Goal: Transaction & Acquisition: Purchase product/service

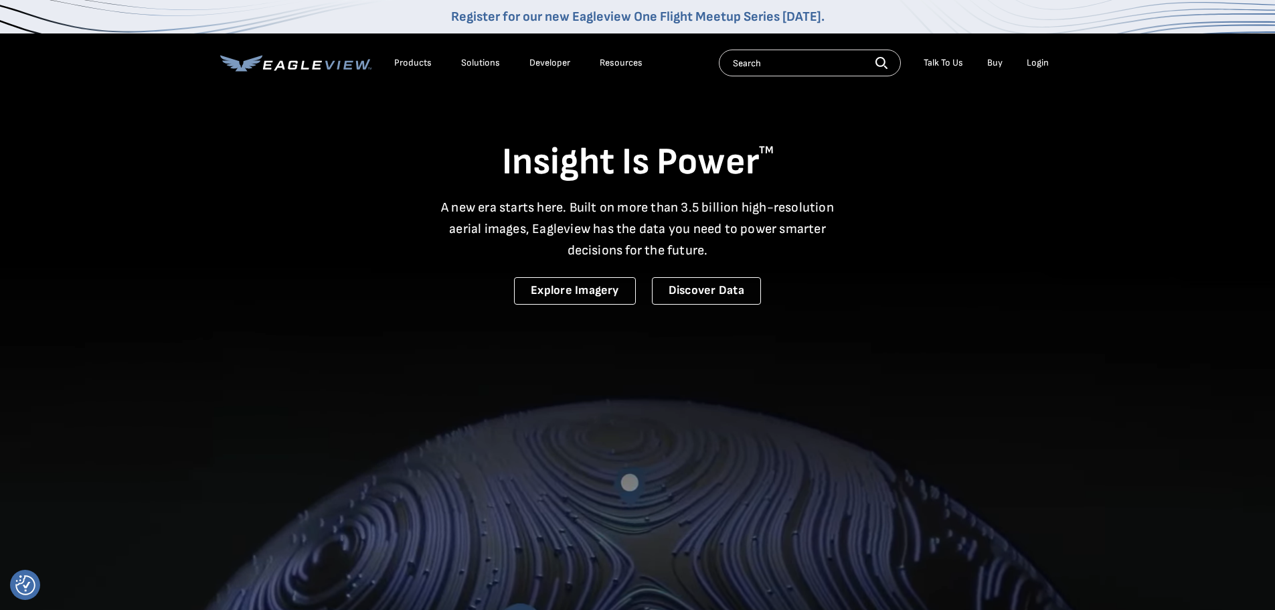
click at [1035, 62] on div "Login" at bounding box center [1038, 63] width 22 height 12
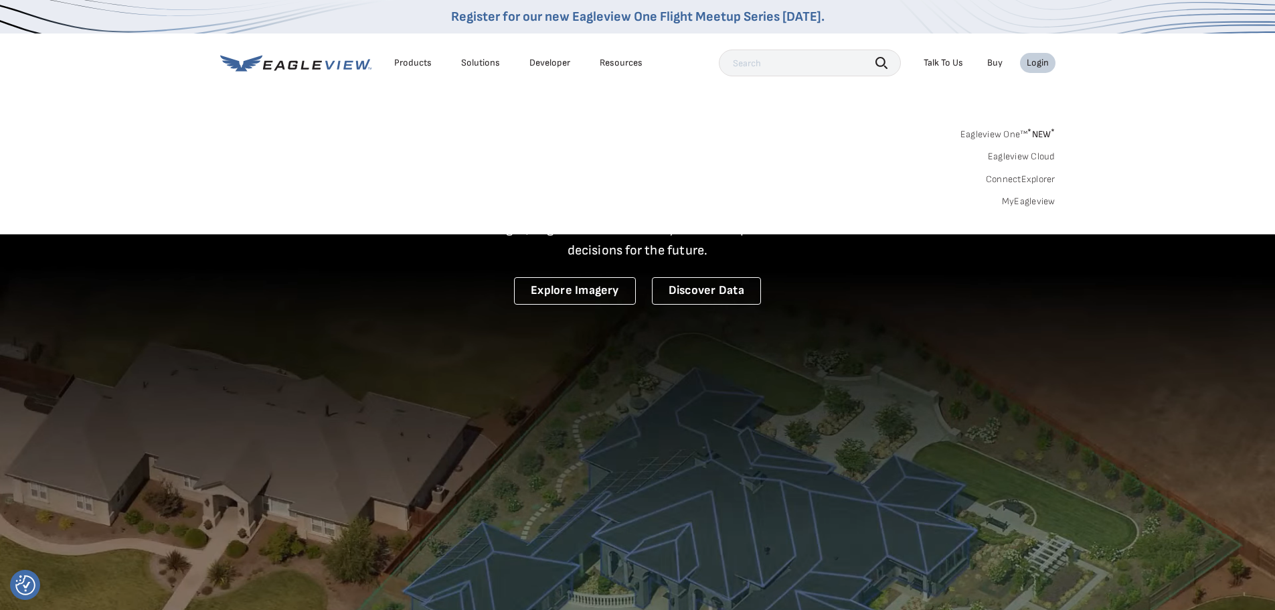
click at [1033, 62] on div "Login" at bounding box center [1038, 63] width 22 height 12
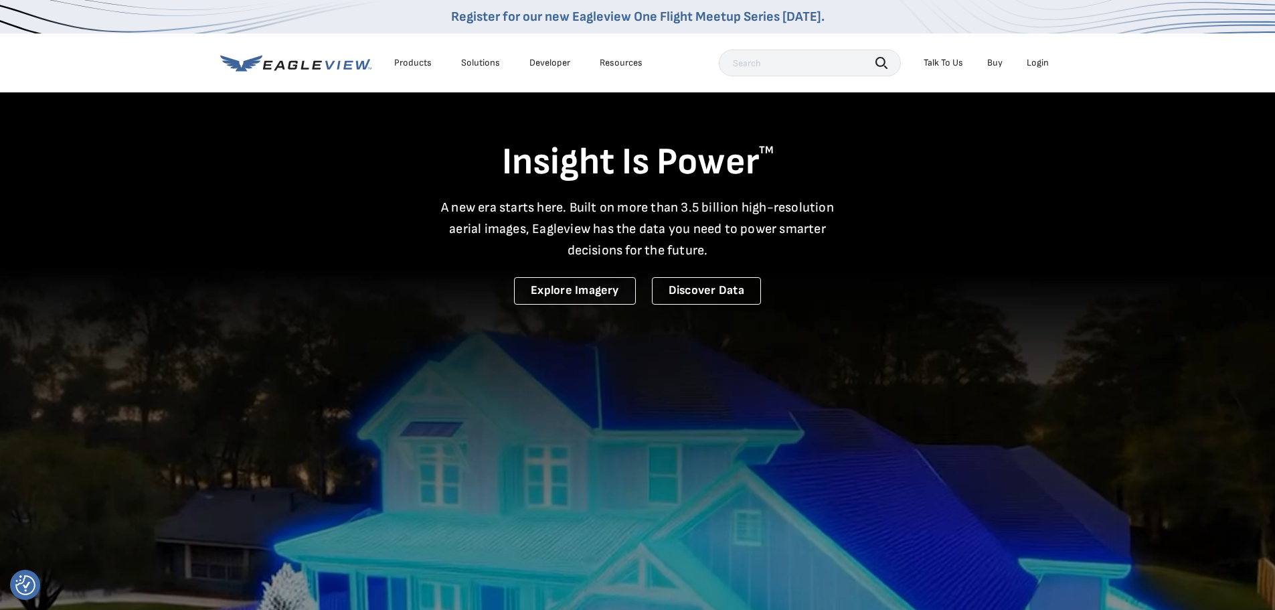
click at [1035, 62] on div "Login" at bounding box center [1038, 63] width 22 height 12
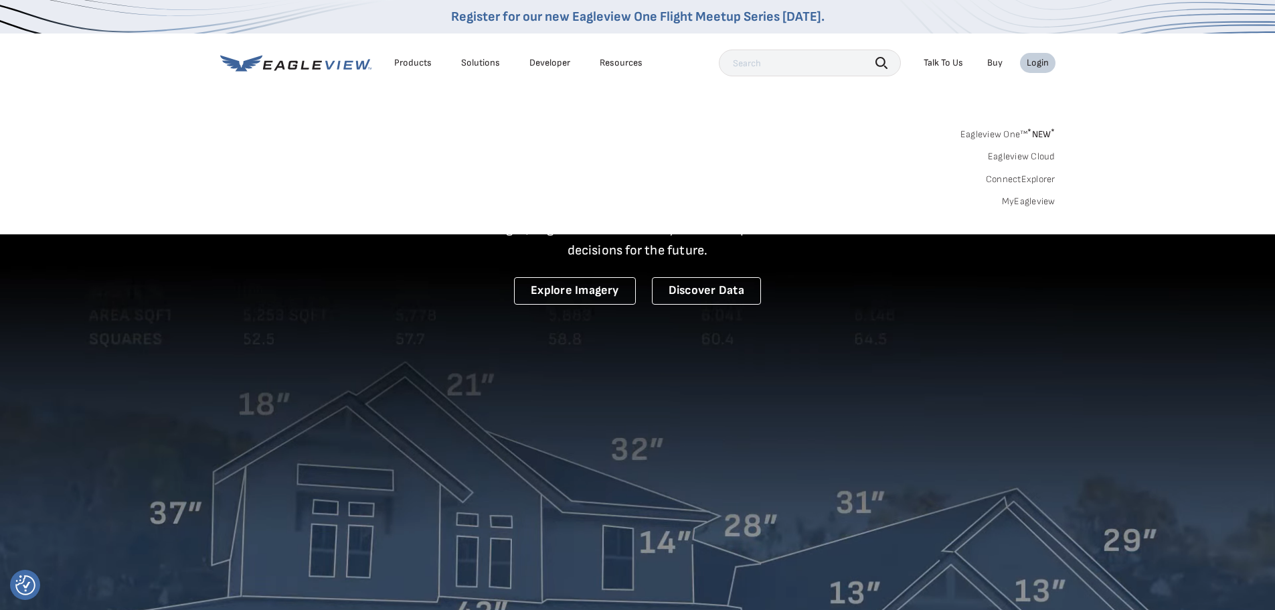
click at [1008, 157] on link "Eagleview Cloud" at bounding box center [1022, 157] width 68 height 12
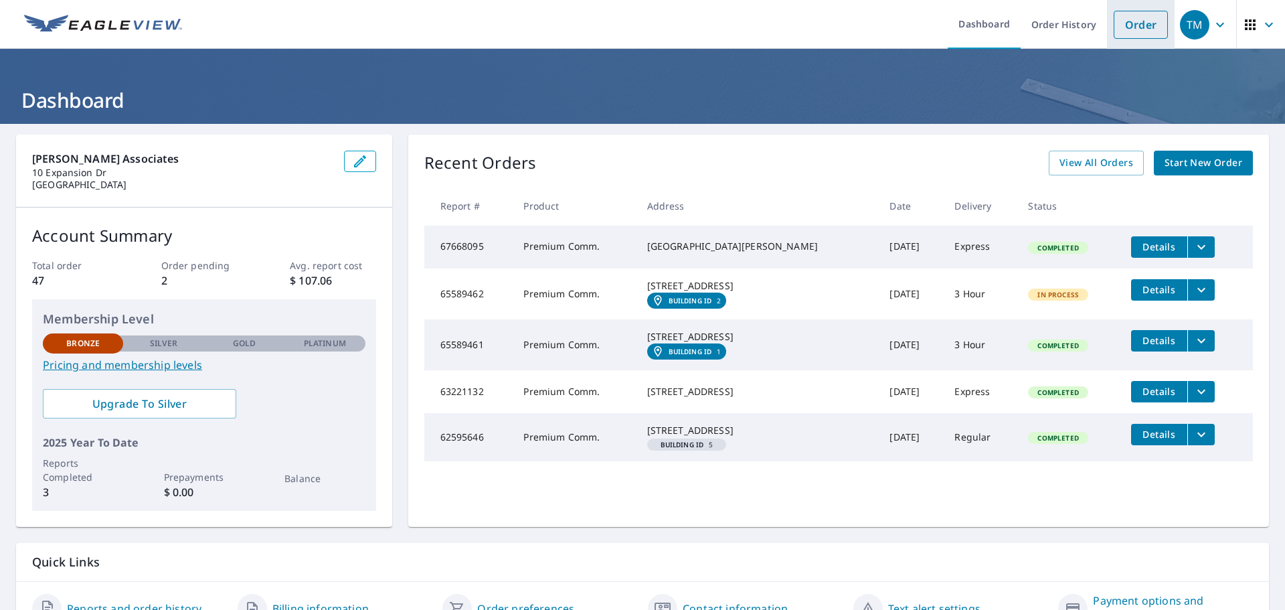
click at [1133, 29] on link "Order" at bounding box center [1141, 25] width 54 height 28
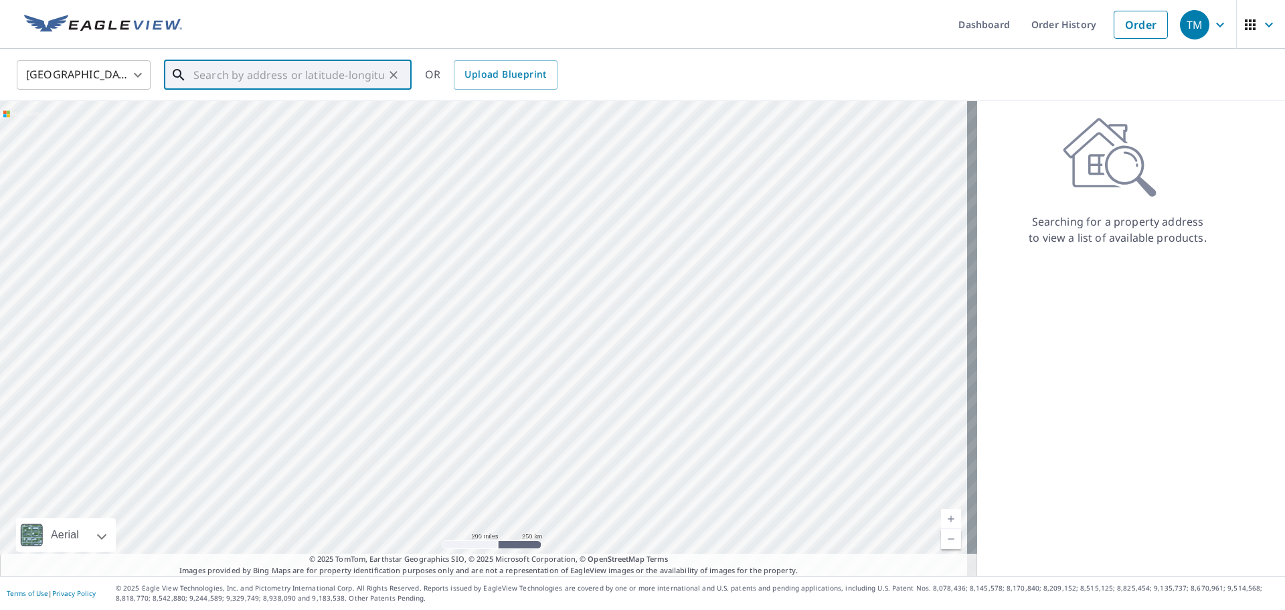
click at [230, 84] on input "text" at bounding box center [288, 74] width 191 height 37
click at [234, 113] on span "[STREET_ADDRESS][PERSON_NAME]" at bounding box center [296, 114] width 210 height 16
type input "[STREET_ADDRESS][PERSON_NAME]"
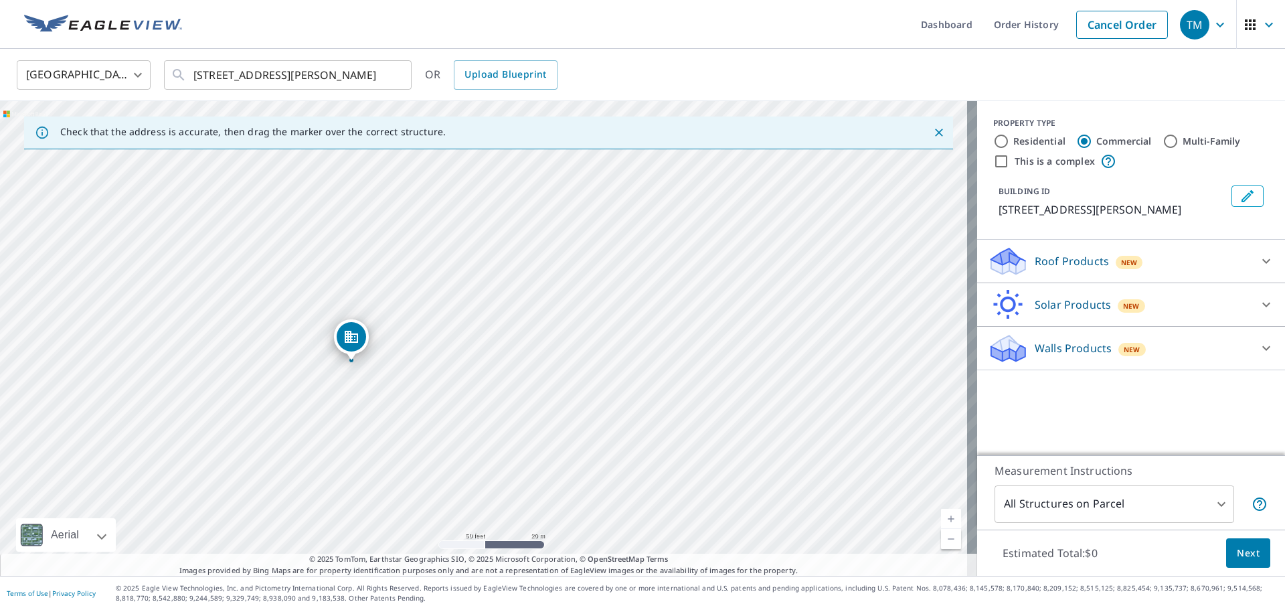
click at [632, 52] on div "[GEOGRAPHIC_DATA] [GEOGRAPHIC_DATA] ​ [STREET_ADDRESS][PERSON_NAME] ​ OR Upload…" at bounding box center [642, 75] width 1285 height 52
click at [1004, 168] on div "This is a complex" at bounding box center [1131, 161] width 276 height 16
click at [993, 165] on input "This is a complex" at bounding box center [1001, 161] width 16 height 16
checkbox input "true"
type input "4"
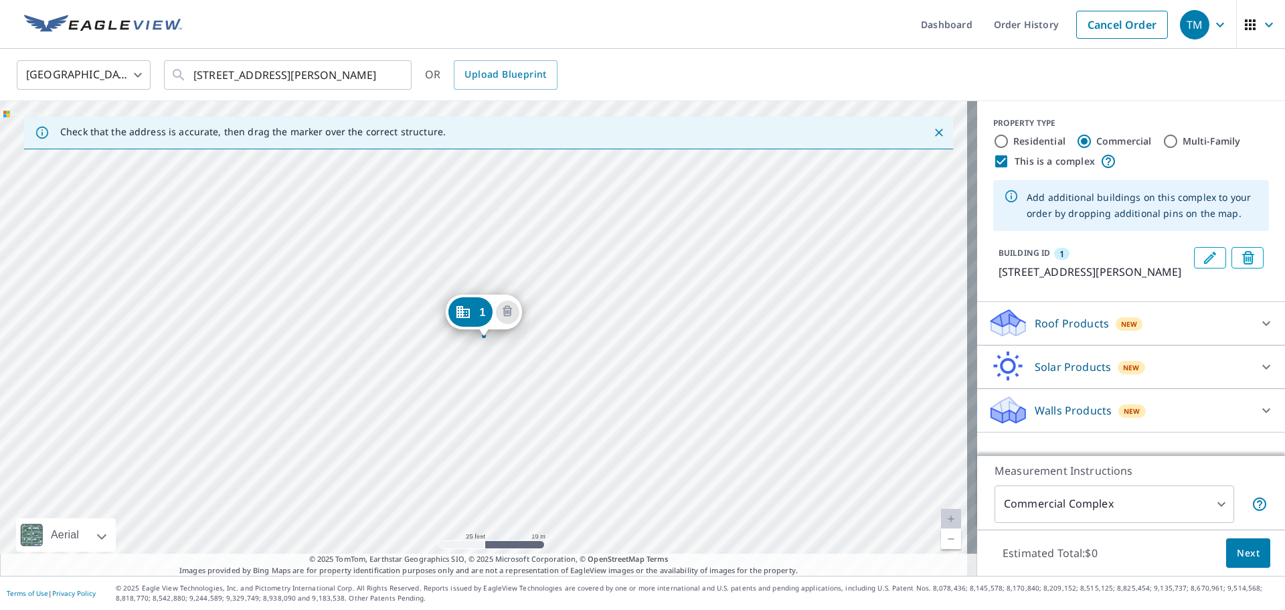
click at [745, 385] on div "1 [STREET_ADDRESS][PERSON_NAME]" at bounding box center [488, 338] width 977 height 474
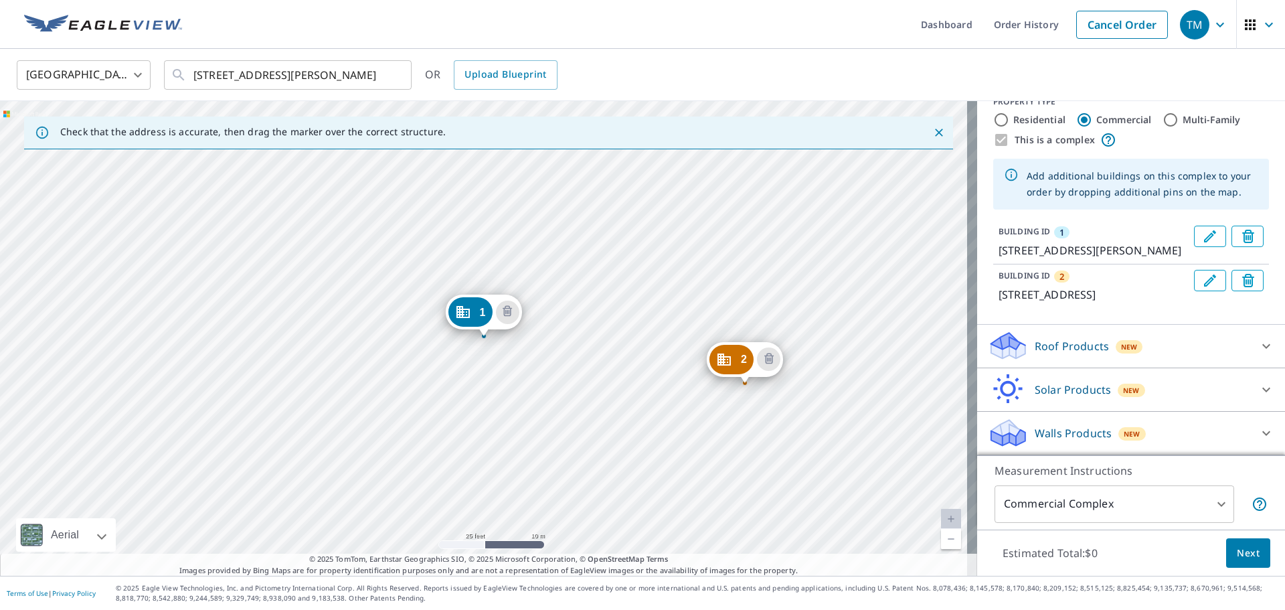
scroll to position [54, 0]
drag, startPoint x: 753, startPoint y: 373, endPoint x: 743, endPoint y: 381, distance: 13.8
drag, startPoint x: 743, startPoint y: 381, endPoint x: 751, endPoint y: 381, distance: 8.7
click at [1071, 339] on p "Roof Products" at bounding box center [1072, 346] width 74 height 16
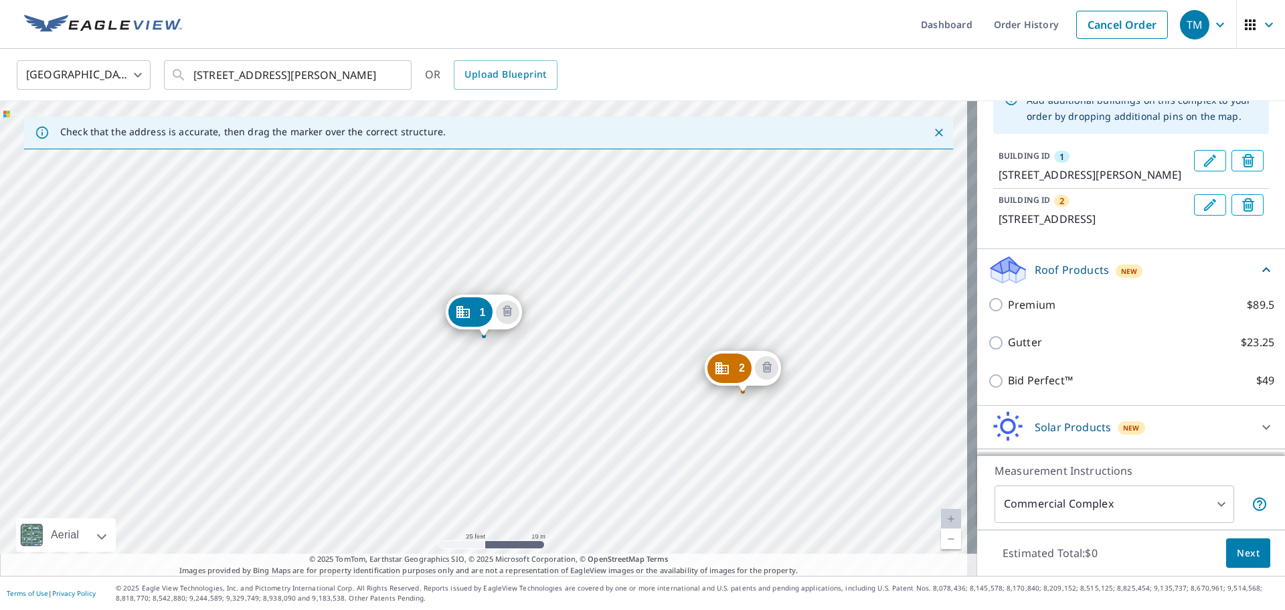
scroll to position [167, 0]
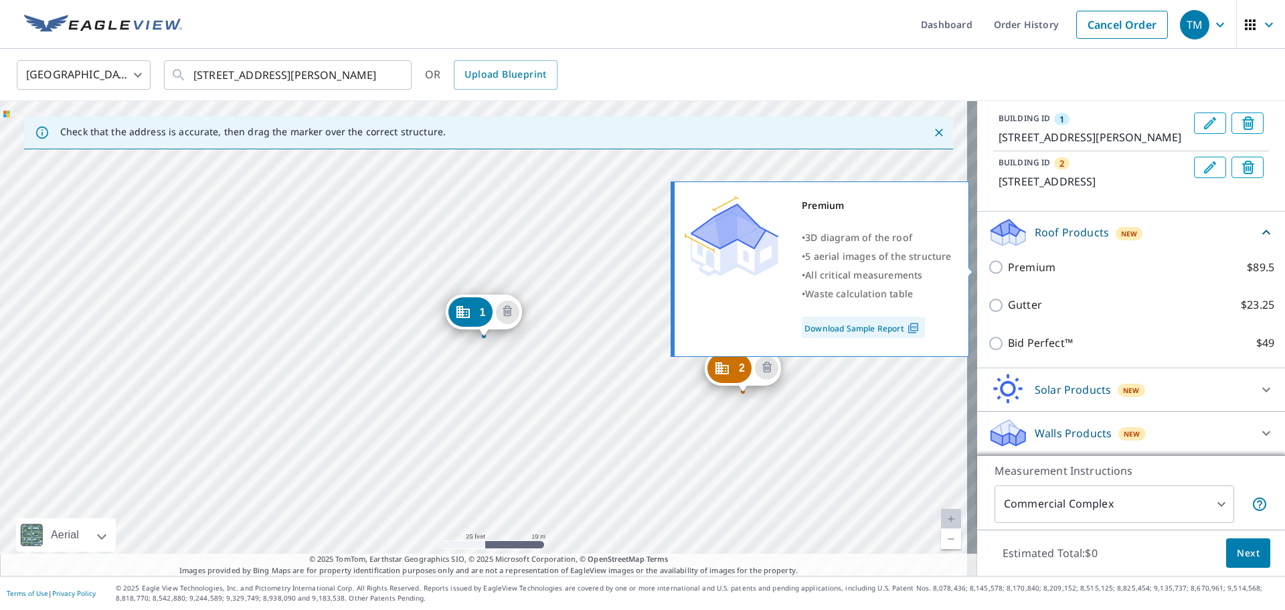
click at [1011, 264] on p "Premium" at bounding box center [1032, 267] width 48 height 17
click at [1008, 264] on input "Premium $89.5" at bounding box center [998, 267] width 20 height 16
checkbox input "true"
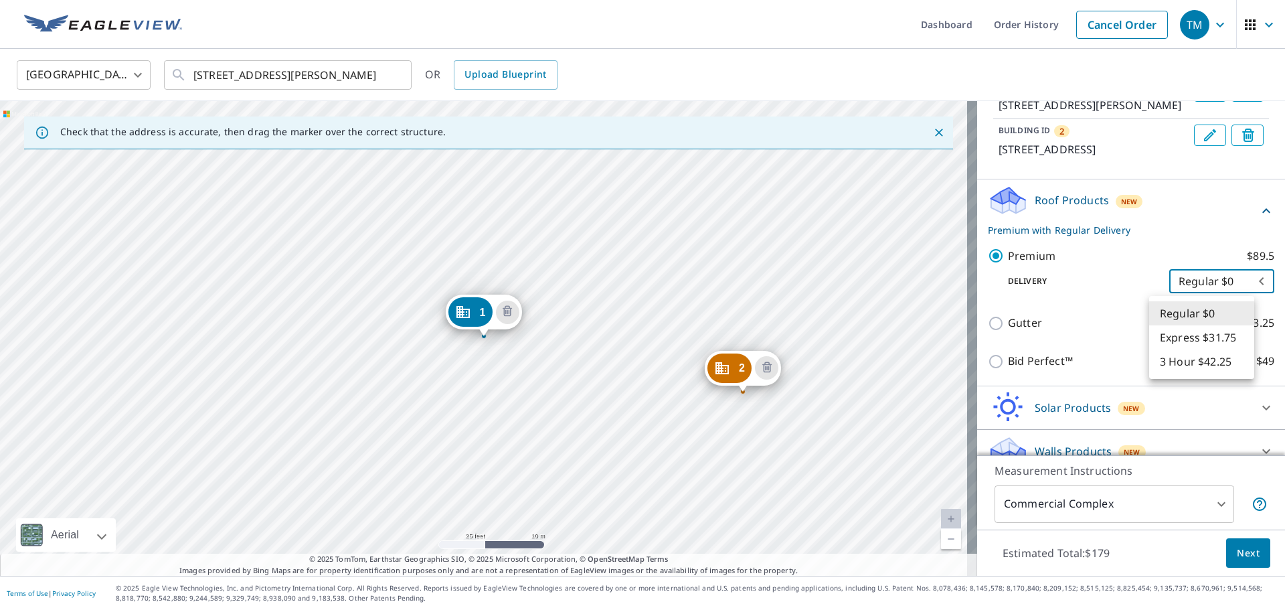
click at [1181, 304] on body "TM TM Dashboard Order History Cancel Order TM [GEOGRAPHIC_DATA] [GEOGRAPHIC_DAT…" at bounding box center [642, 305] width 1285 height 610
click at [1195, 364] on li "3 Hour $42.25" at bounding box center [1201, 361] width 105 height 24
type input "7"
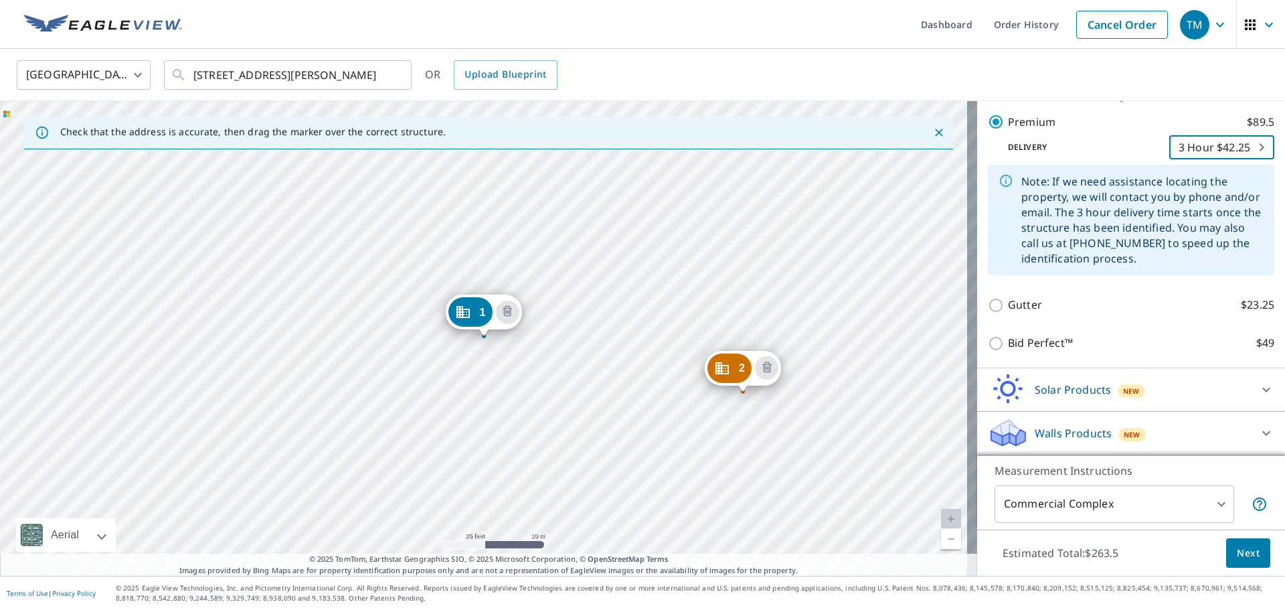
scroll to position [333, 0]
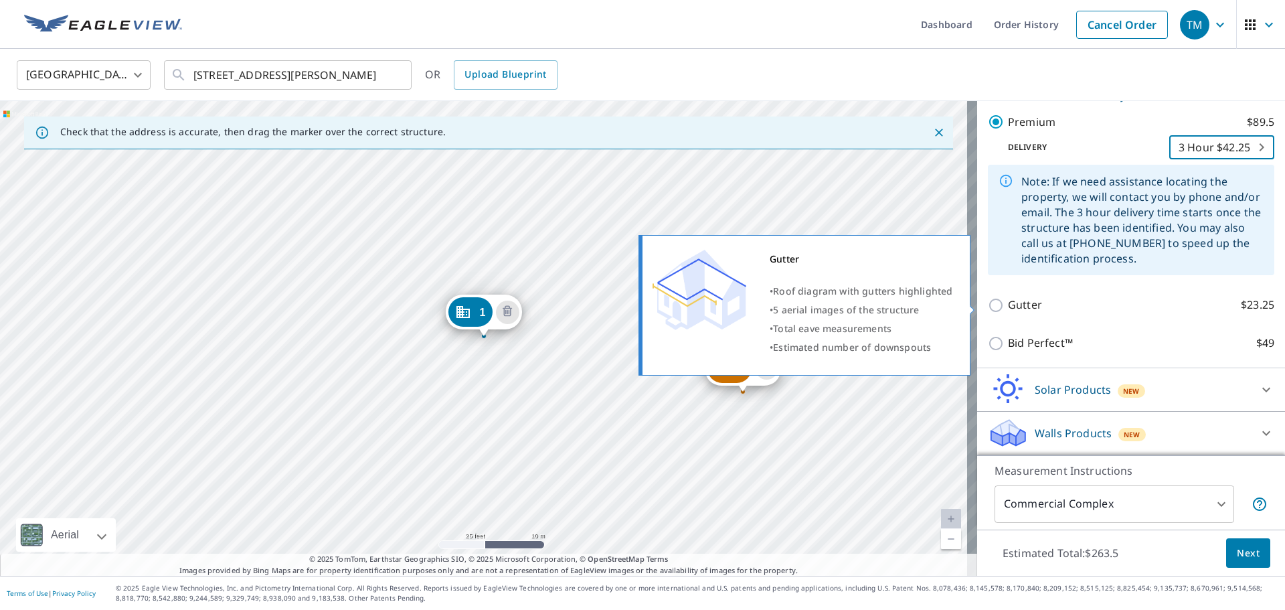
click at [988, 308] on input "Gutter $23.25" at bounding box center [998, 305] width 20 height 16
checkbox input "true"
type input "2"
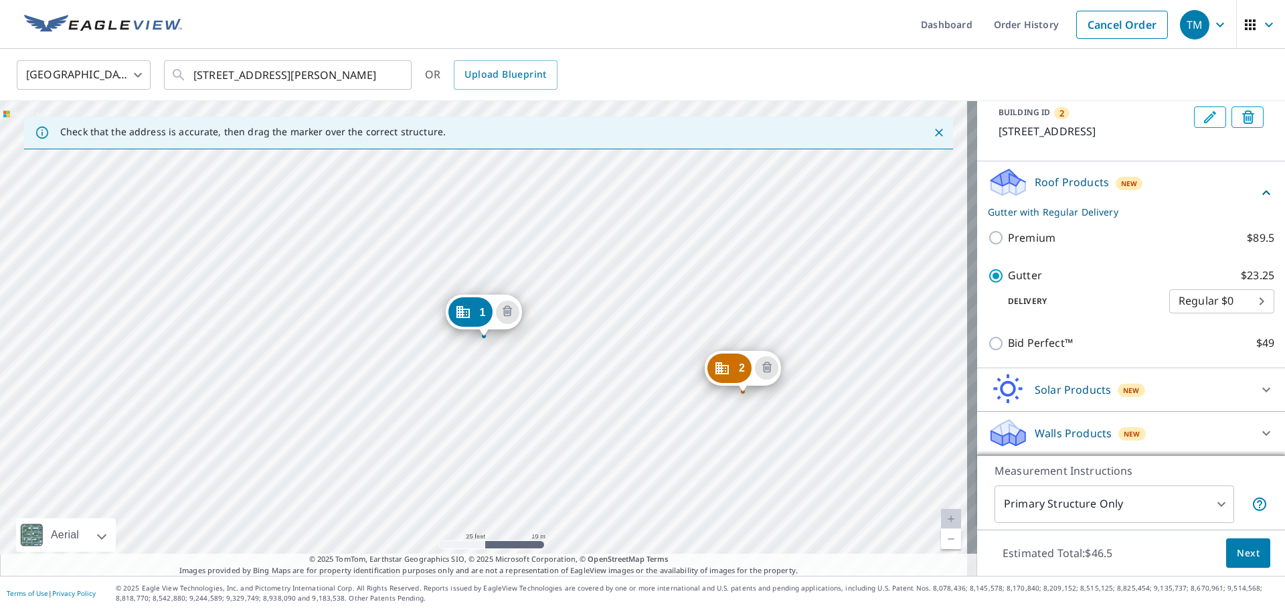
scroll to position [217, 0]
click at [1152, 304] on body "TM TM Dashboard Order History Cancel Order TM [GEOGRAPHIC_DATA] [GEOGRAPHIC_DAT…" at bounding box center [642, 305] width 1285 height 610
click at [1170, 304] on li "Regular $0" at bounding box center [1201, 301] width 105 height 24
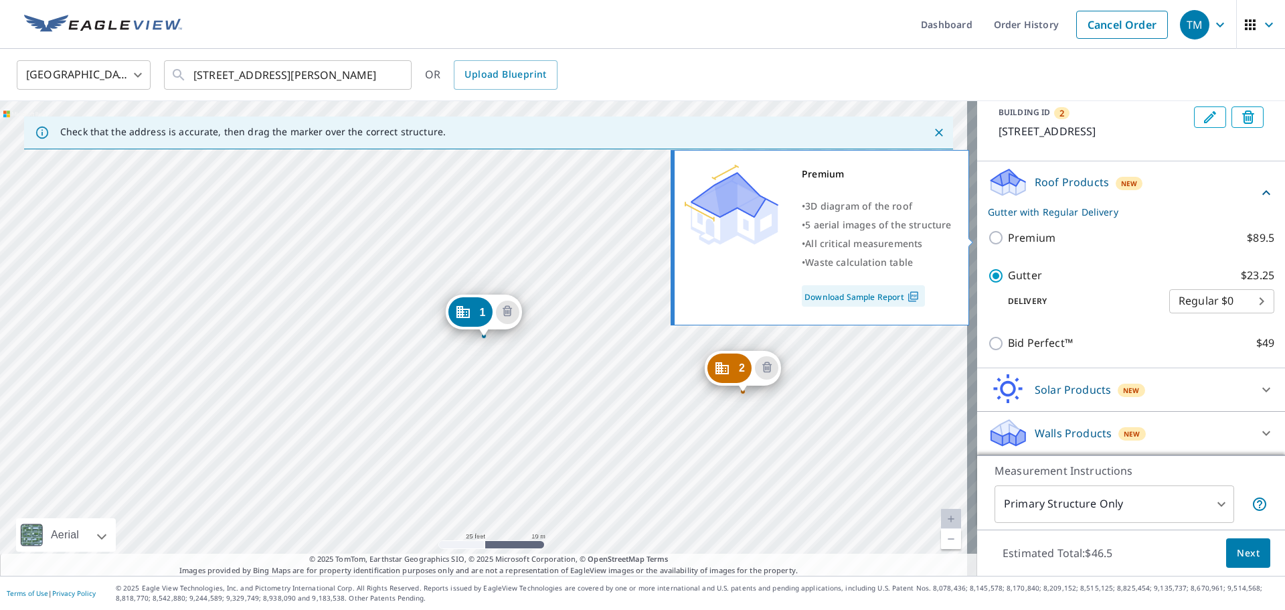
click at [1020, 238] on p "Premium" at bounding box center [1032, 238] width 48 height 17
click at [1008, 238] on input "Premium $89.5" at bounding box center [998, 238] width 20 height 16
checkbox input "true"
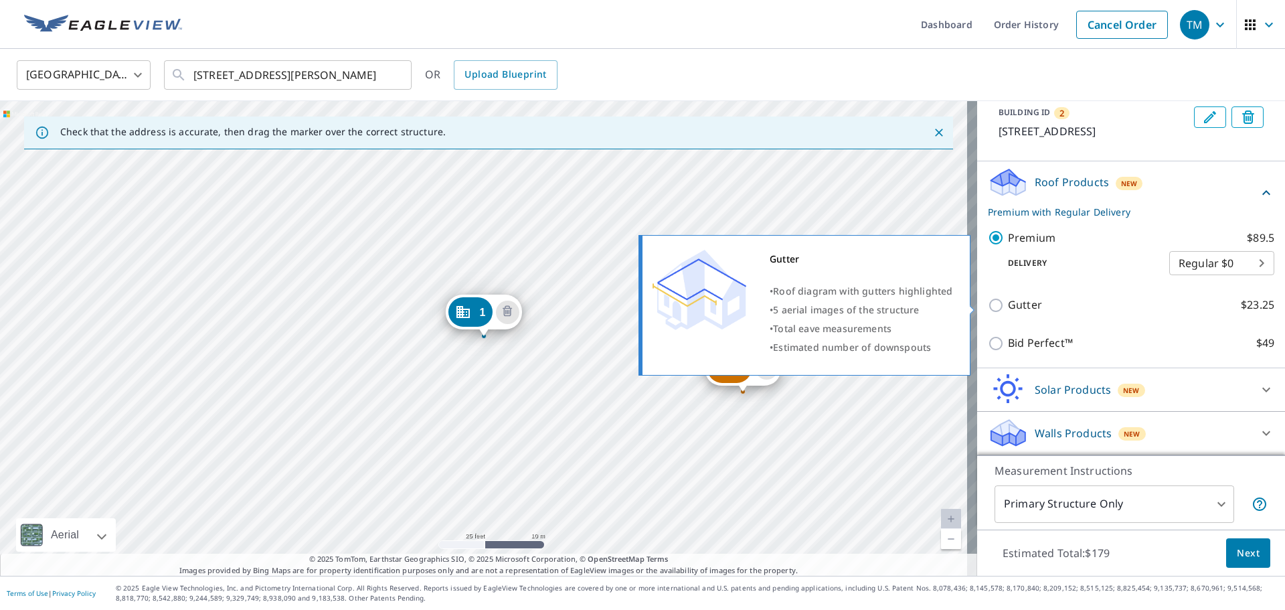
click at [1008, 307] on p "Gutter" at bounding box center [1025, 304] width 34 height 17
click at [999, 307] on input "Gutter $23.25" at bounding box center [998, 305] width 20 height 16
checkbox input "true"
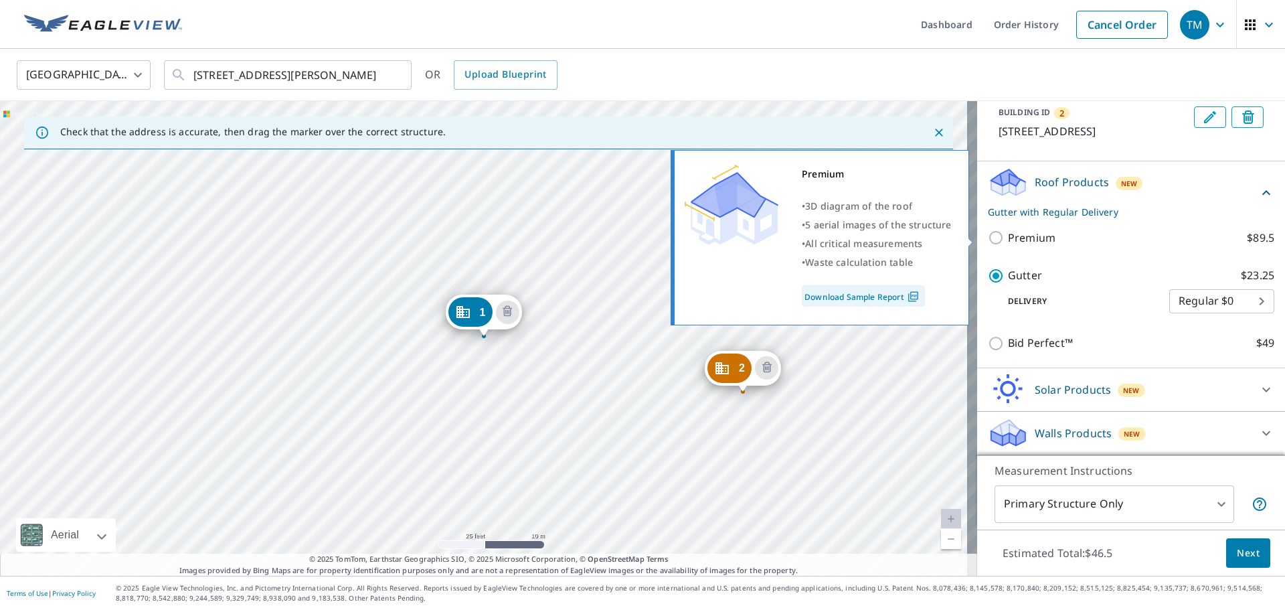
click at [1008, 239] on p "Premium" at bounding box center [1032, 238] width 48 height 17
click at [1000, 239] on input "Premium $89.5" at bounding box center [998, 238] width 20 height 16
checkbox input "true"
checkbox input "false"
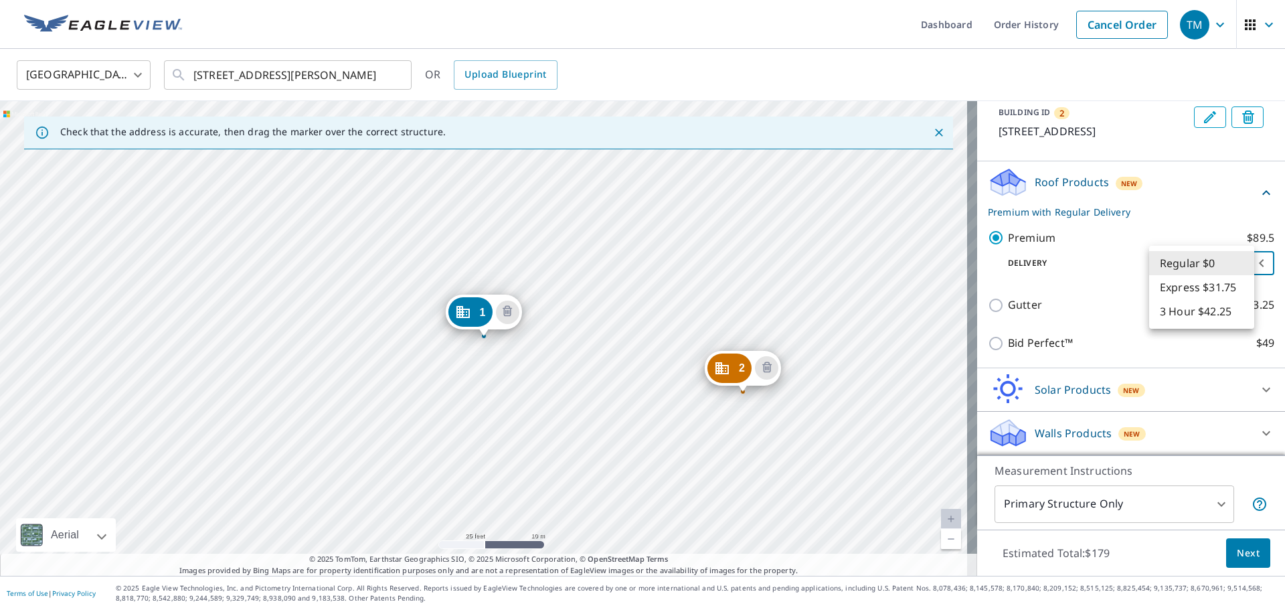
click at [1169, 254] on body "TM TM Dashboard Order History Cancel Order TM [GEOGRAPHIC_DATA] [GEOGRAPHIC_DAT…" at bounding box center [642, 305] width 1285 height 610
click at [1183, 316] on li "3 Hour $42.25" at bounding box center [1201, 311] width 105 height 24
type input "7"
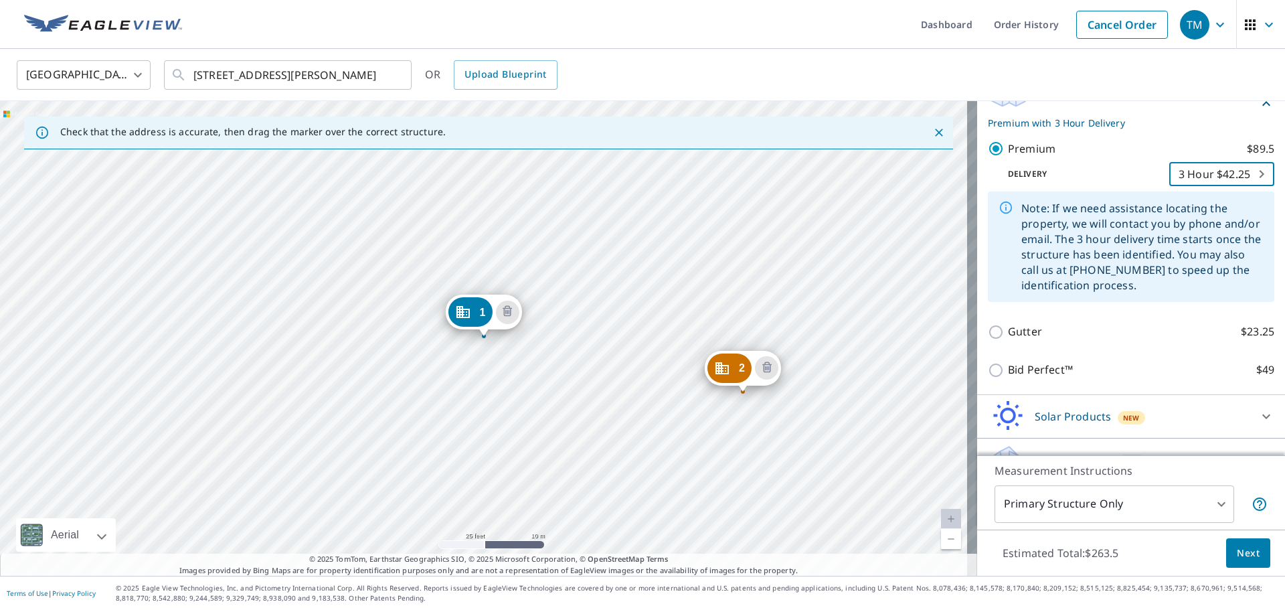
scroll to position [333, 0]
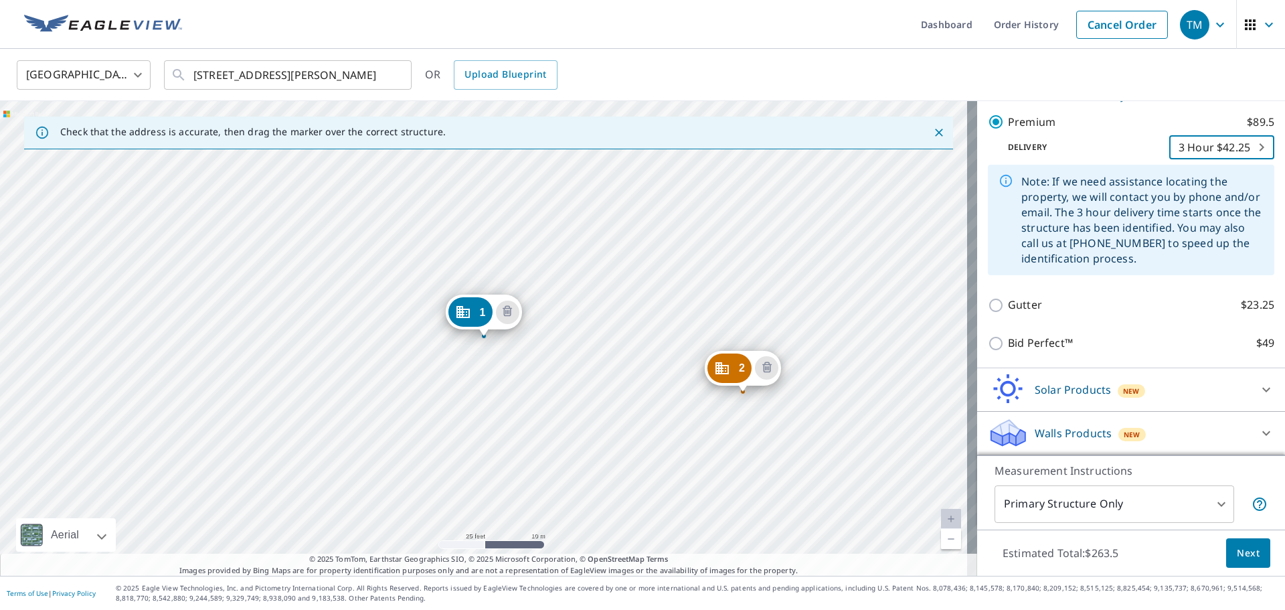
click at [1070, 503] on body "TM TM Dashboard Order History Cancel Order TM [GEOGRAPHIC_DATA] [GEOGRAPHIC_DAT…" at bounding box center [642, 305] width 1285 height 610
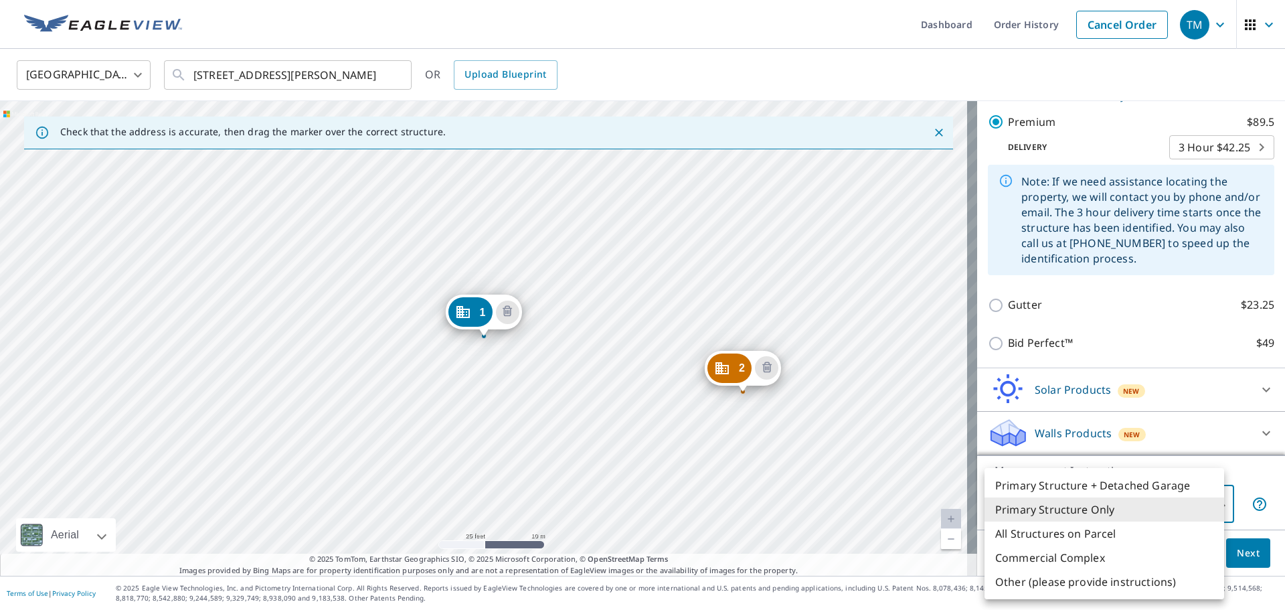
click at [1114, 561] on li "Commercial Complex" at bounding box center [1104, 557] width 240 height 24
type input "4"
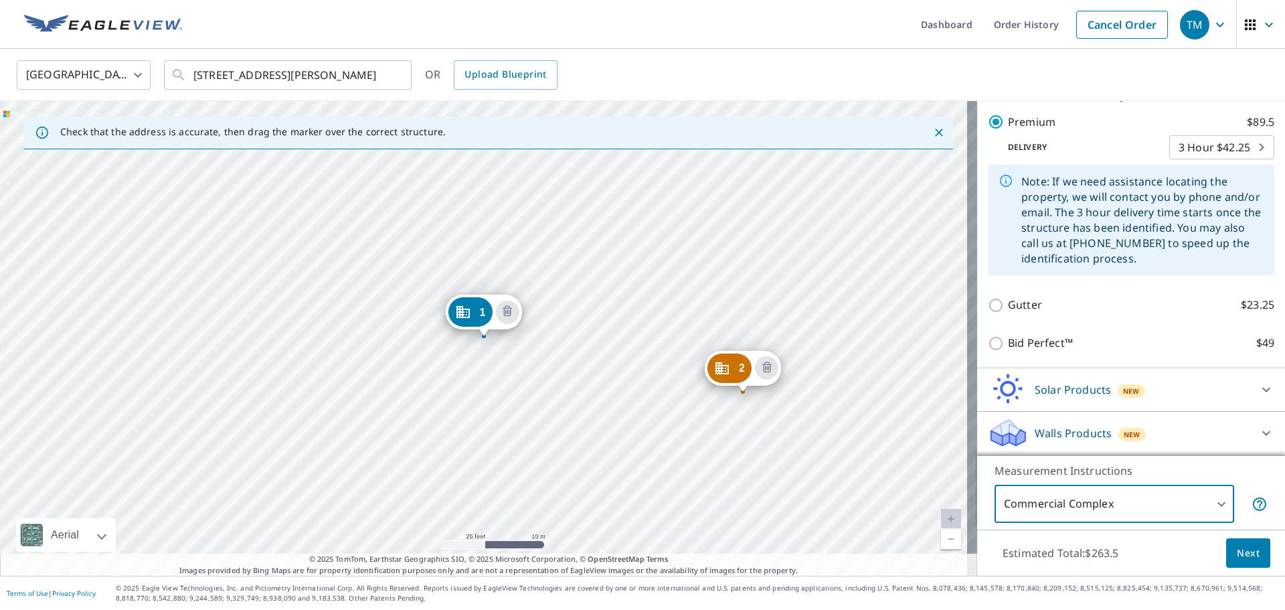
click at [1103, 516] on body "TM TM Dashboard Order History Cancel Order TM [GEOGRAPHIC_DATA] [GEOGRAPHIC_DAT…" at bounding box center [642, 305] width 1285 height 610
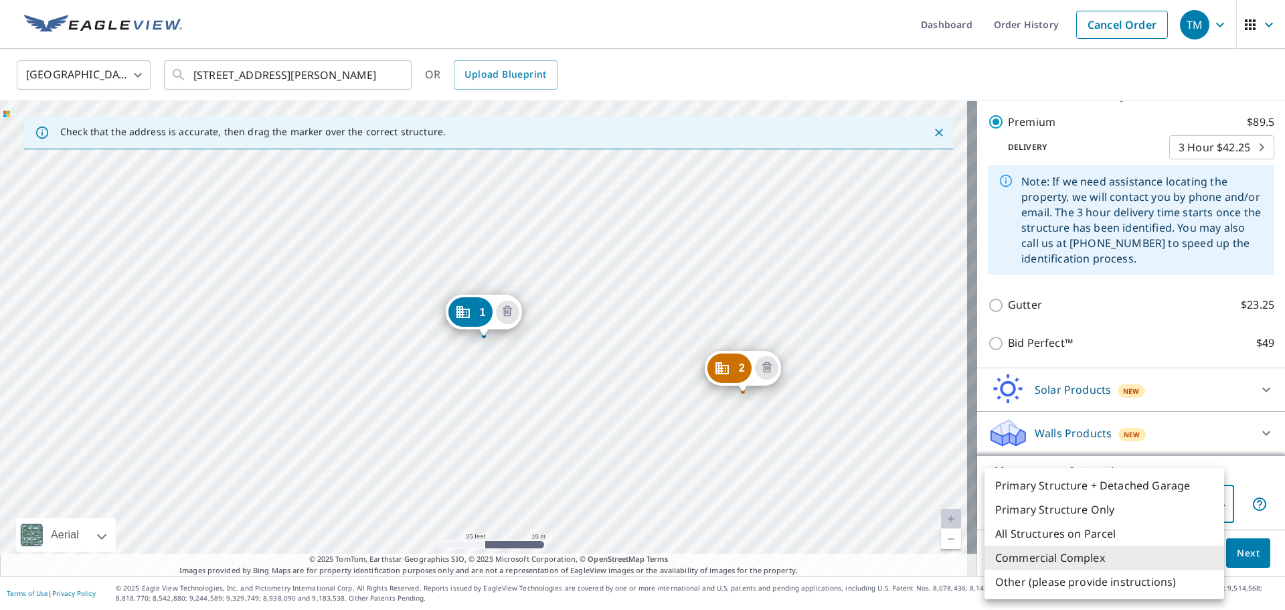
click at [1108, 551] on li "Commercial Complex" at bounding box center [1104, 557] width 240 height 24
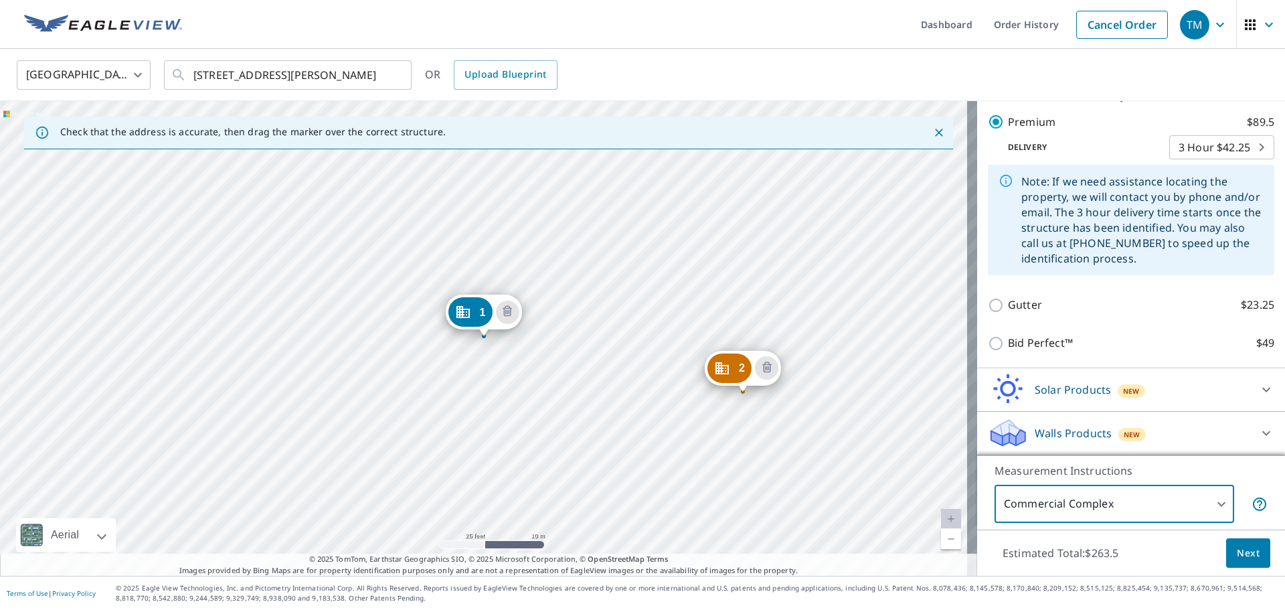
click at [1238, 549] on span "Next" at bounding box center [1248, 553] width 23 height 17
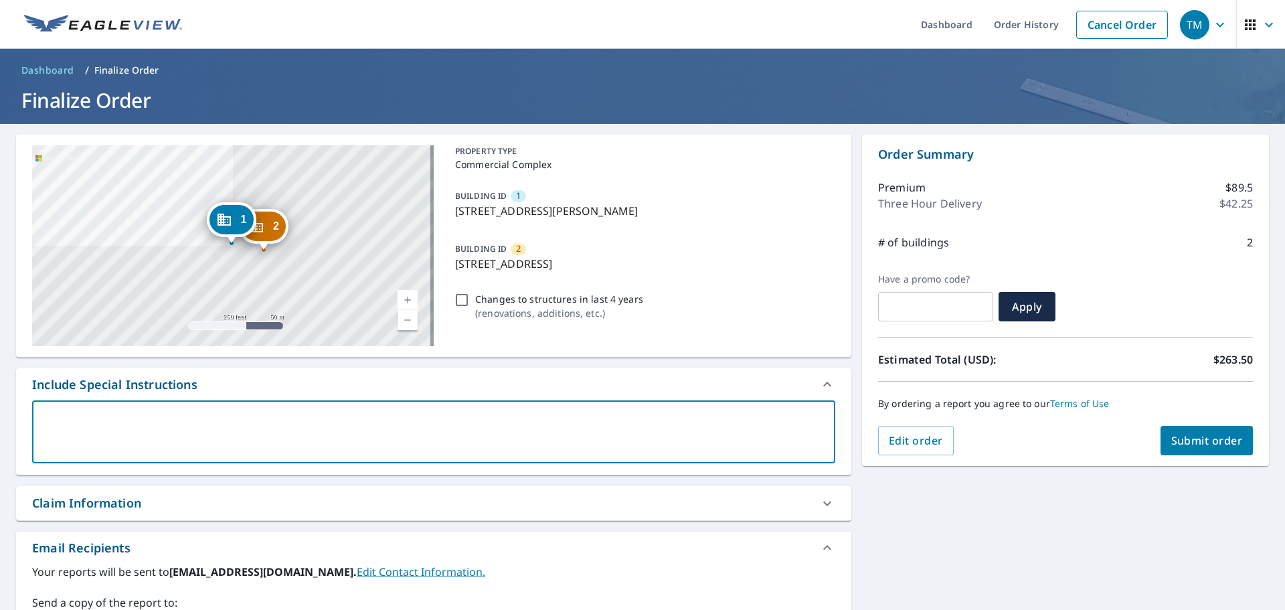
click at [196, 421] on textarea at bounding box center [433, 432] width 784 height 38
type textarea "P"
type textarea "x"
type textarea "Pl"
type textarea "x"
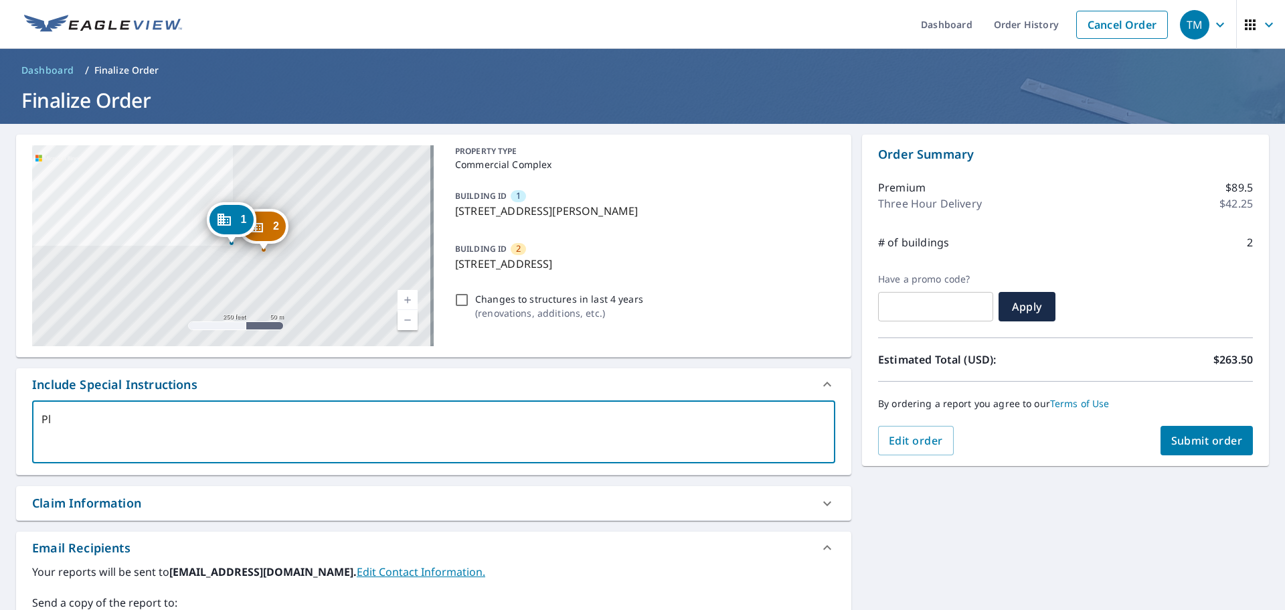
type textarea "Ple"
type textarea "x"
type textarea "Plea"
type textarea "x"
type textarea "Pleas"
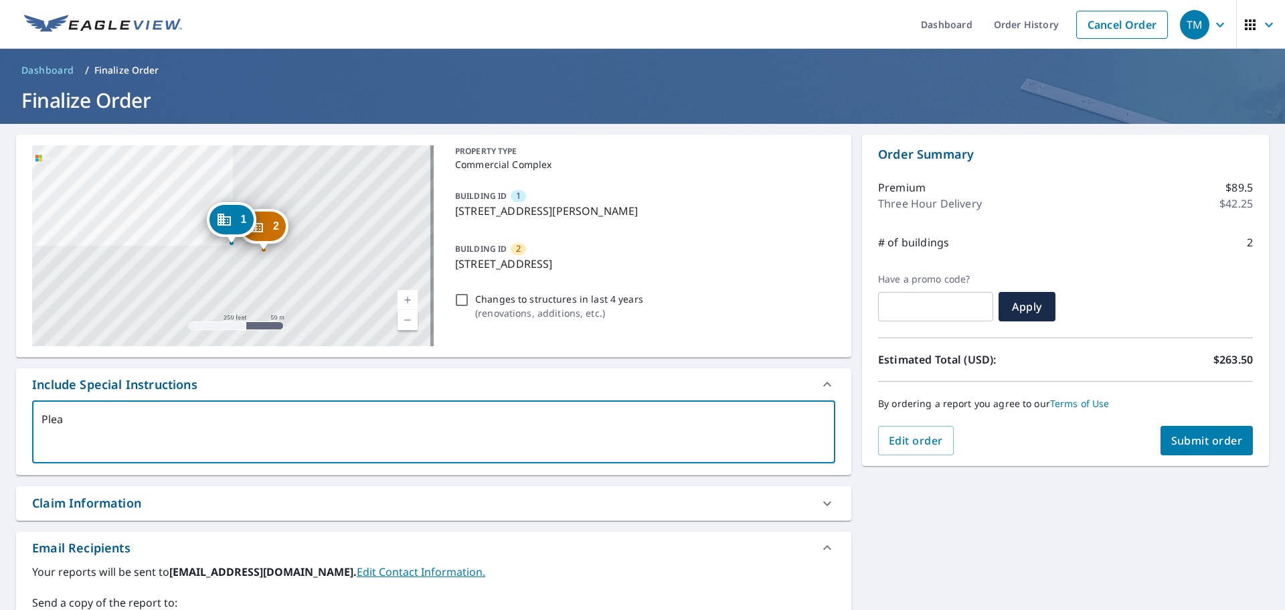
type textarea "x"
type textarea "Please"
type textarea "x"
type textarea "Please"
type textarea "x"
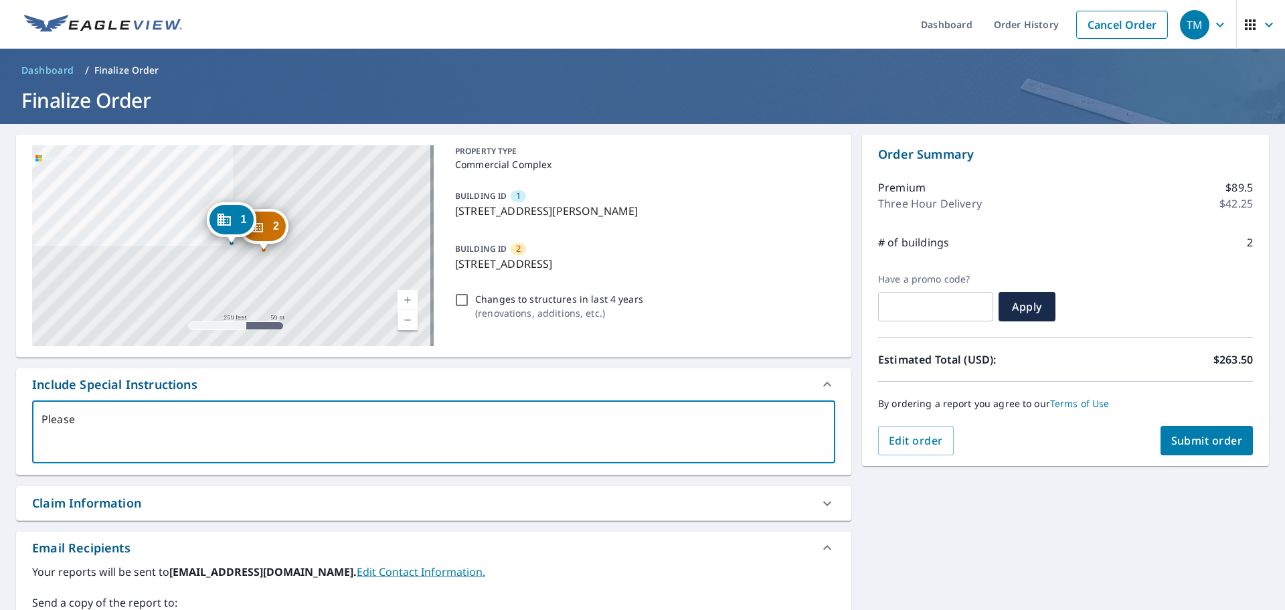
type textarea "Please A"
type textarea "x"
type textarea "Please Ad"
type textarea "x"
type textarea "Please Add"
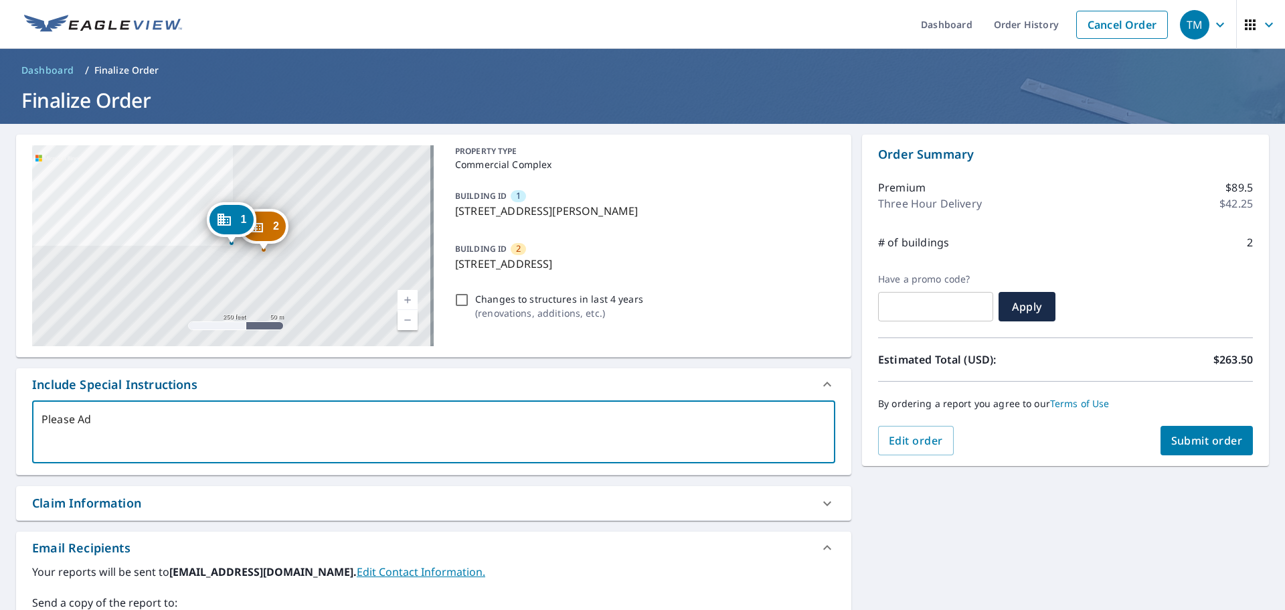
type textarea "x"
type textarea "Please Add"
type textarea "x"
type textarea "Please Add a"
type textarea "x"
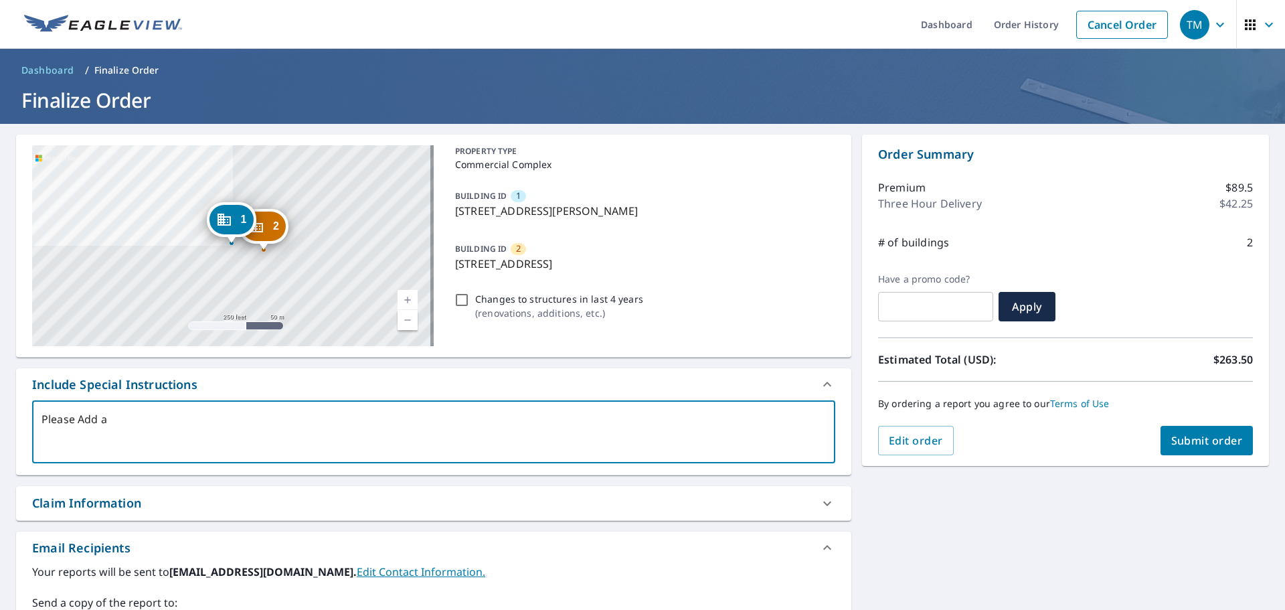
type textarea "Please Add an"
type textarea "x"
type textarea "Please Add and"
type textarea "x"
type textarea "Please Add and"
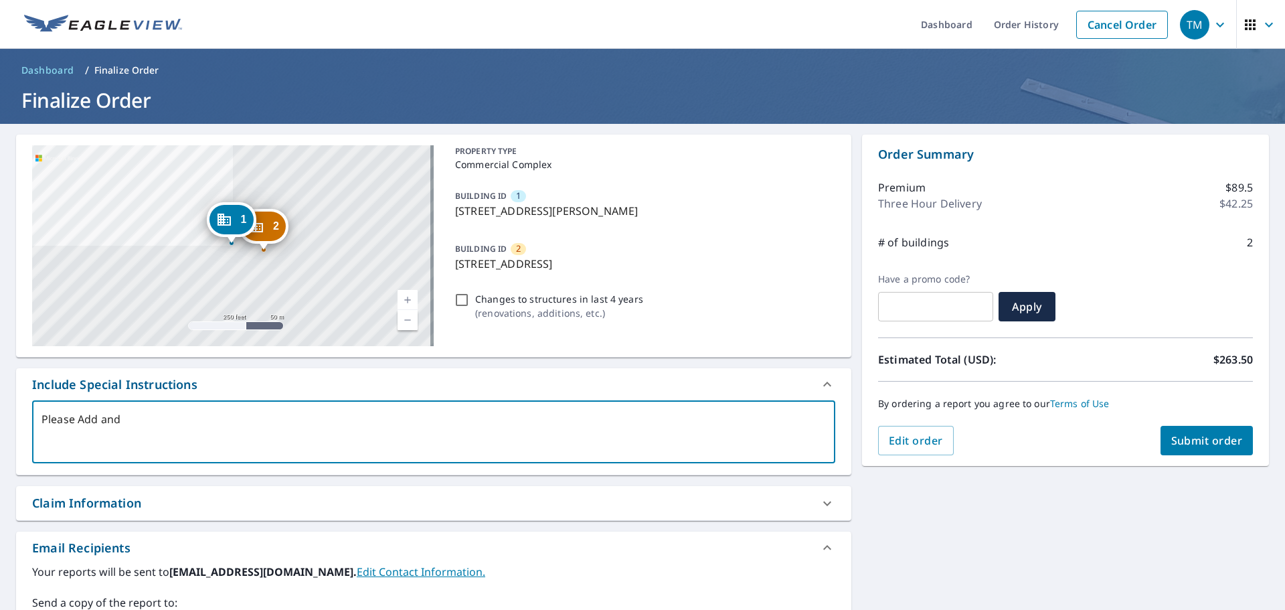
type textarea "x"
type textarea "Please Add and c"
type textarea "x"
type textarea "Please Add and ch"
type textarea "x"
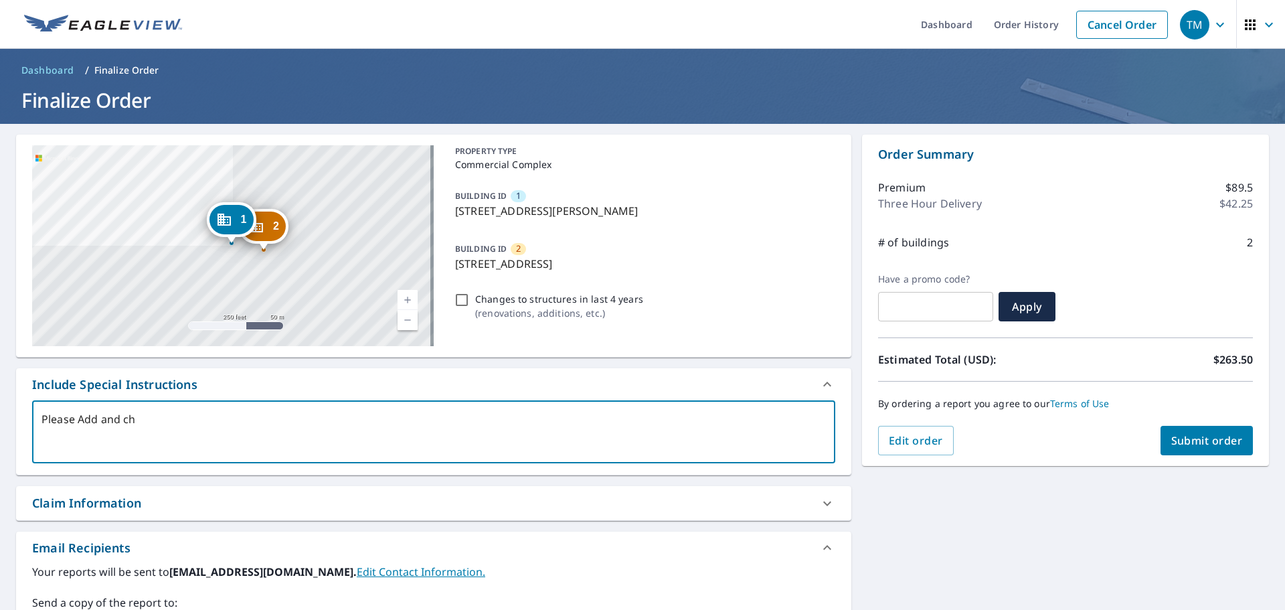
type textarea "Please Add and cha"
type textarea "x"
type textarea "Please Add and char"
type textarea "x"
type textarea "Please Add and charg"
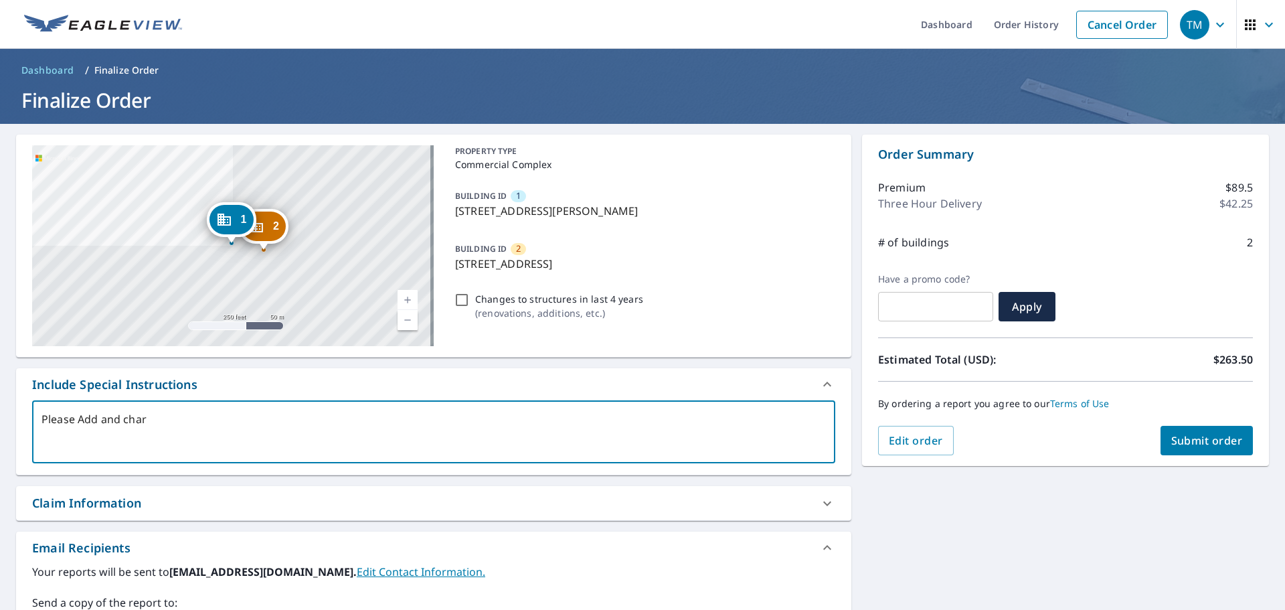
type textarea "x"
type textarea "Please Add and charge"
type textarea "x"
type textarea "Please Add and charge"
type textarea "x"
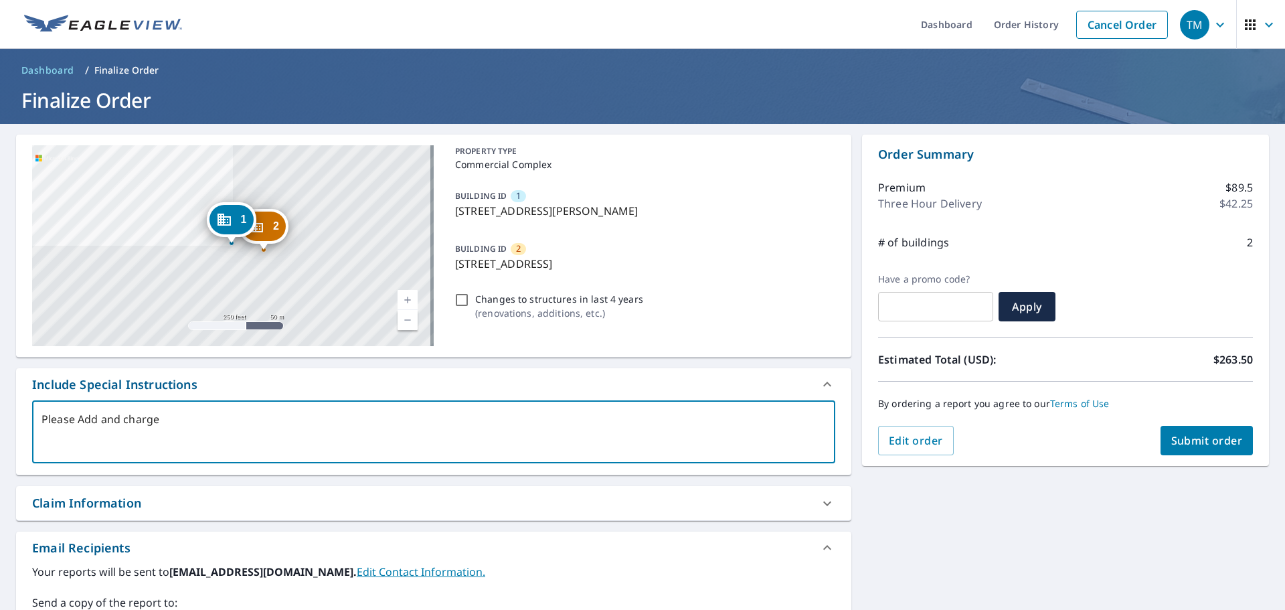
type textarea "Please Add and charge m"
type textarea "x"
type textarea "Please Add and charge me"
type textarea "x"
type textarea "Please Add and charge me"
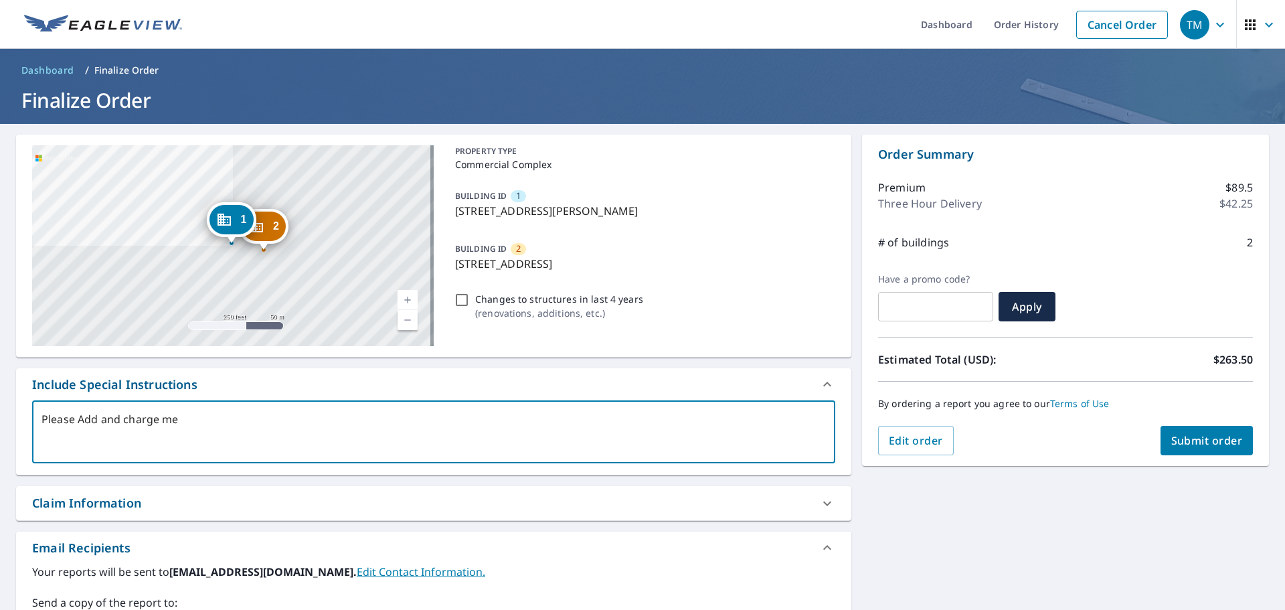
type textarea "x"
type textarea "Please Add and charge me f"
type textarea "x"
type textarea "Please Add and charge me fo"
type textarea "x"
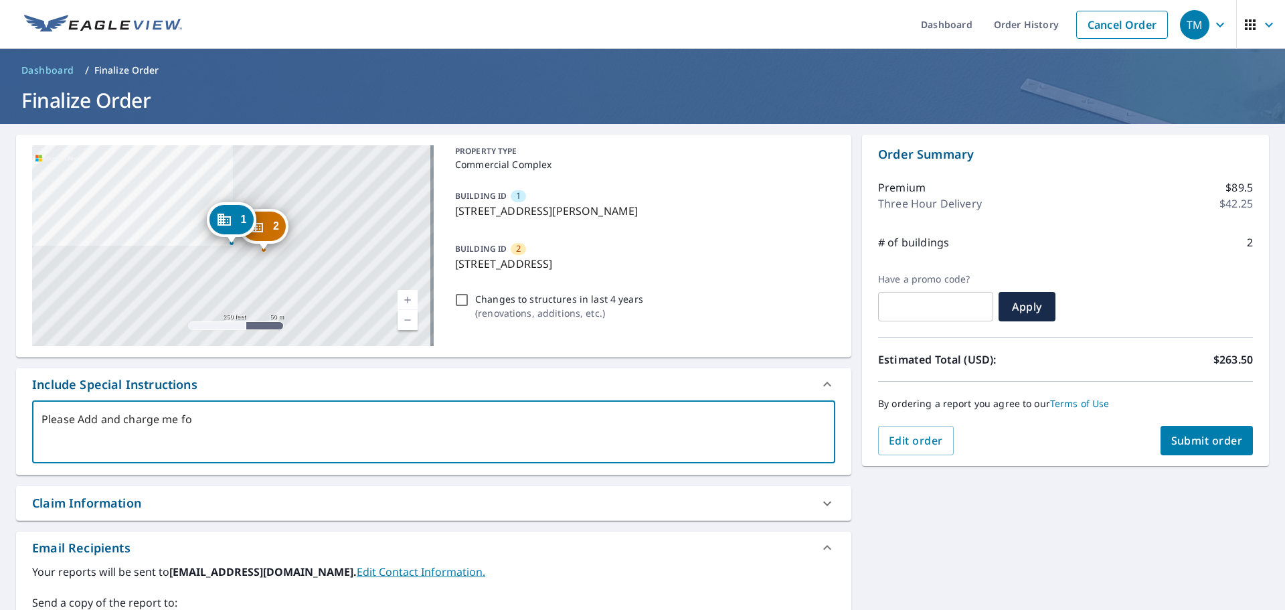
type textarea "Please Add and charge me for"
type textarea "x"
type textarea "Please Add and charge me for"
type textarea "x"
type textarea "Please Add and charge me for a"
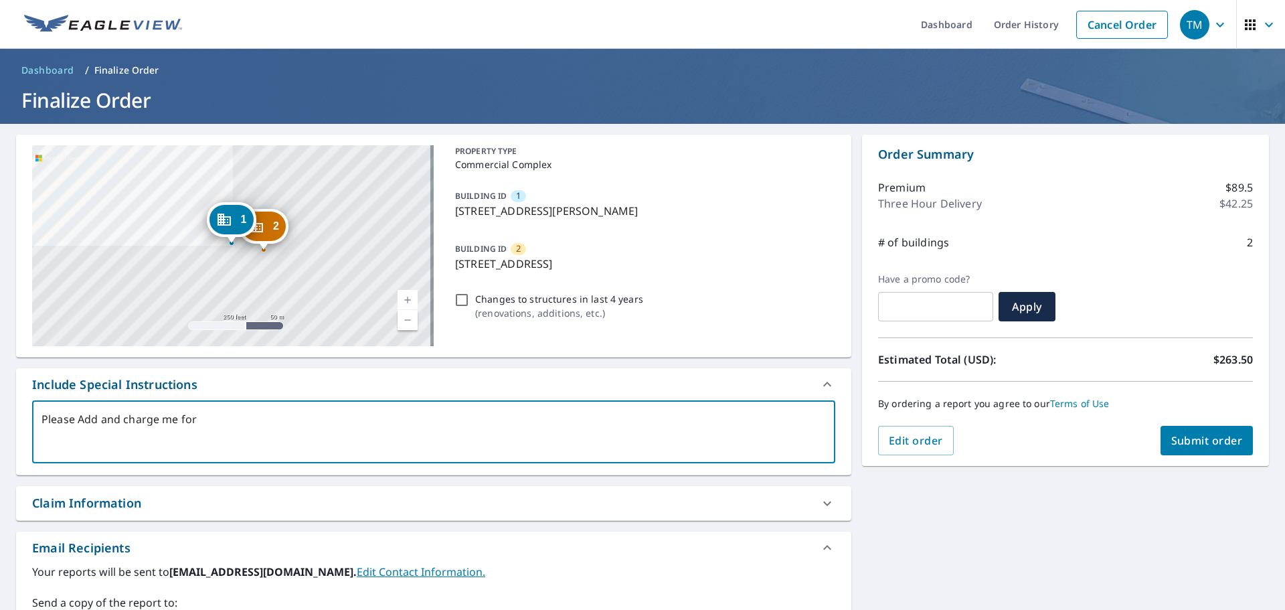
type textarea "x"
type textarea "Please Add and charge me for a"
type textarea "x"
type textarea "Please Add and charge me for a g"
type textarea "x"
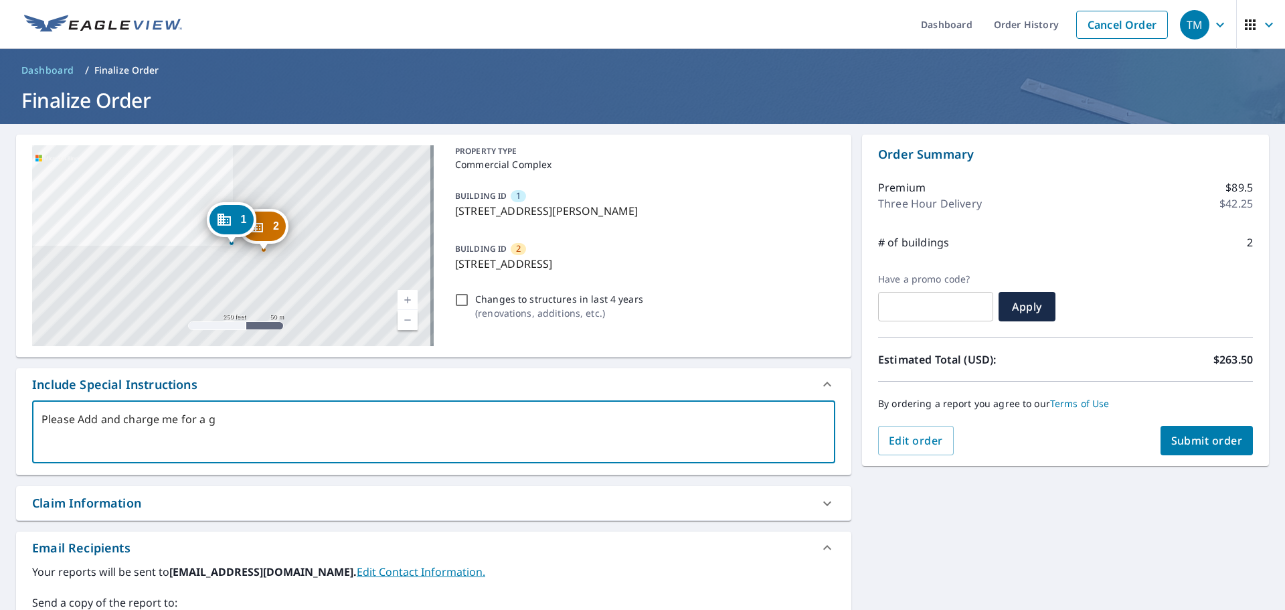
type textarea "Please Add and charge me for a gu"
type textarea "x"
type textarea "Please Add and charge me for a gut"
type textarea "x"
type textarea "Please Add and charge me for a [PERSON_NAME]"
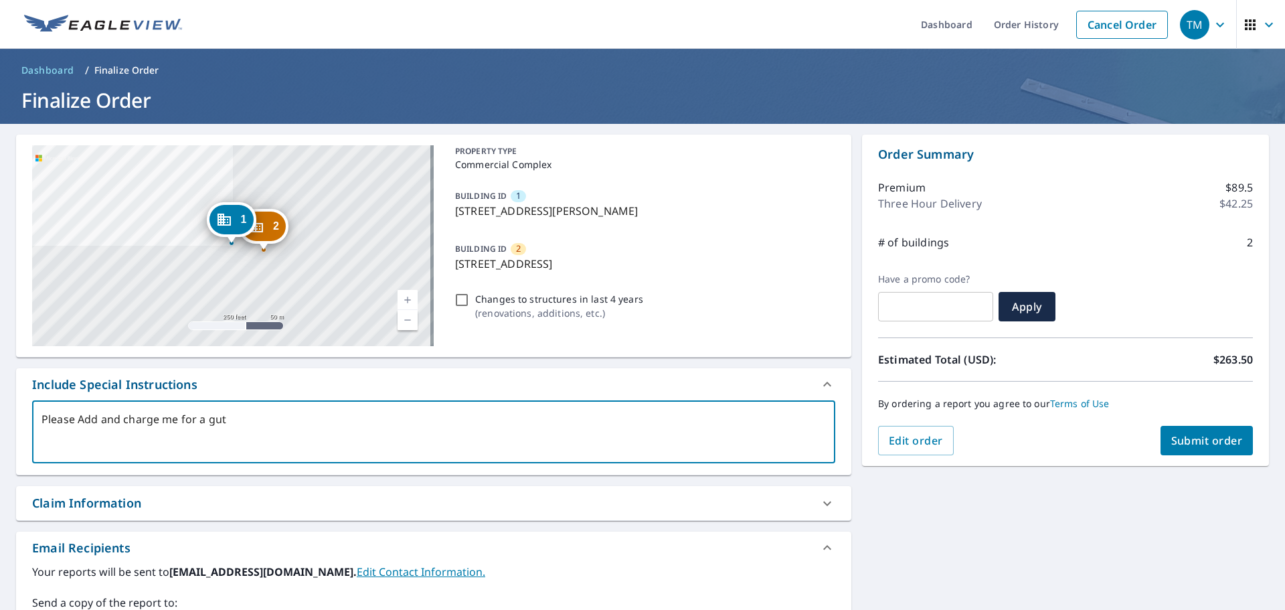
type textarea "x"
type textarea "Please Add and charge me for a [PERSON_NAME]"
type textarea "x"
type textarea "Please Add and charge me for a gutter"
type textarea "x"
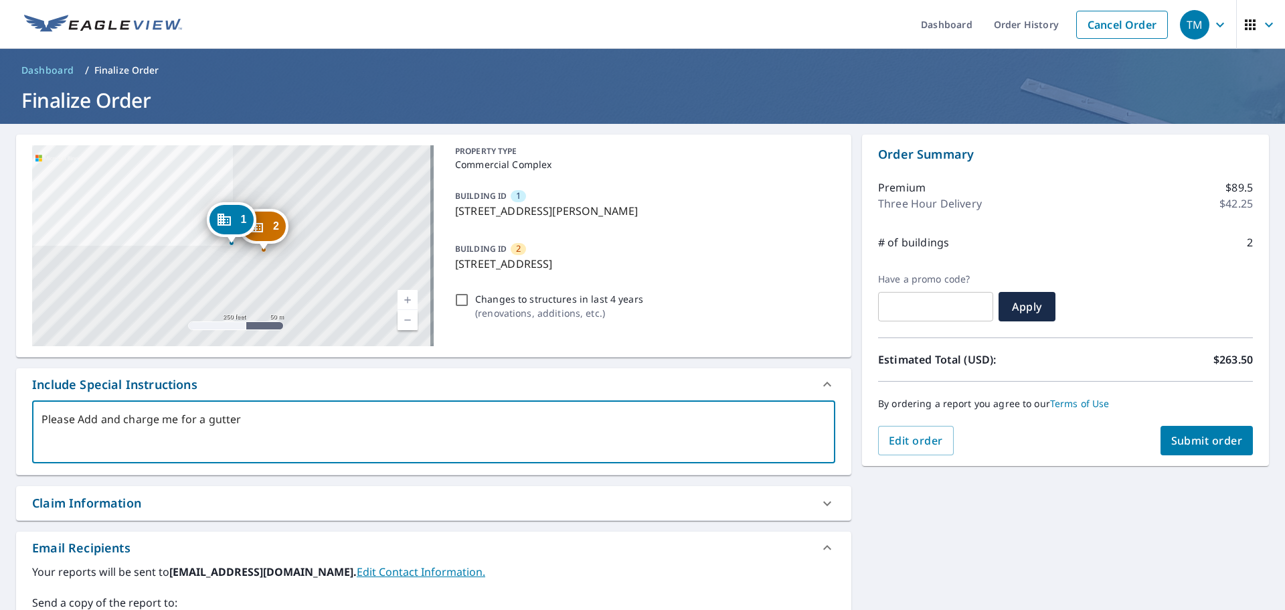
type textarea "Please Add and charge me for a gutter"
type textarea "x"
type textarea "Please Add and charge me for a gutter r"
type textarea "x"
type textarea "Please Add and charge me for a gutter re"
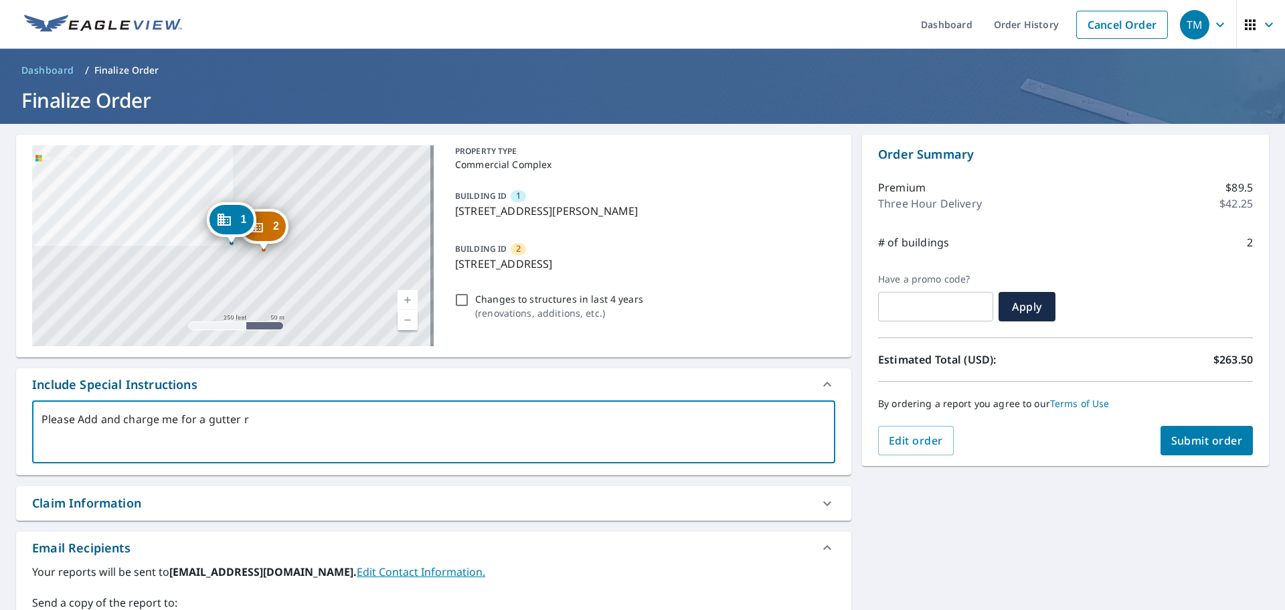
type textarea "x"
type textarea "Please Add and charge me for a gutter rep"
type textarea "x"
type textarea "Please Add and charge me for a gutter repo"
type textarea "x"
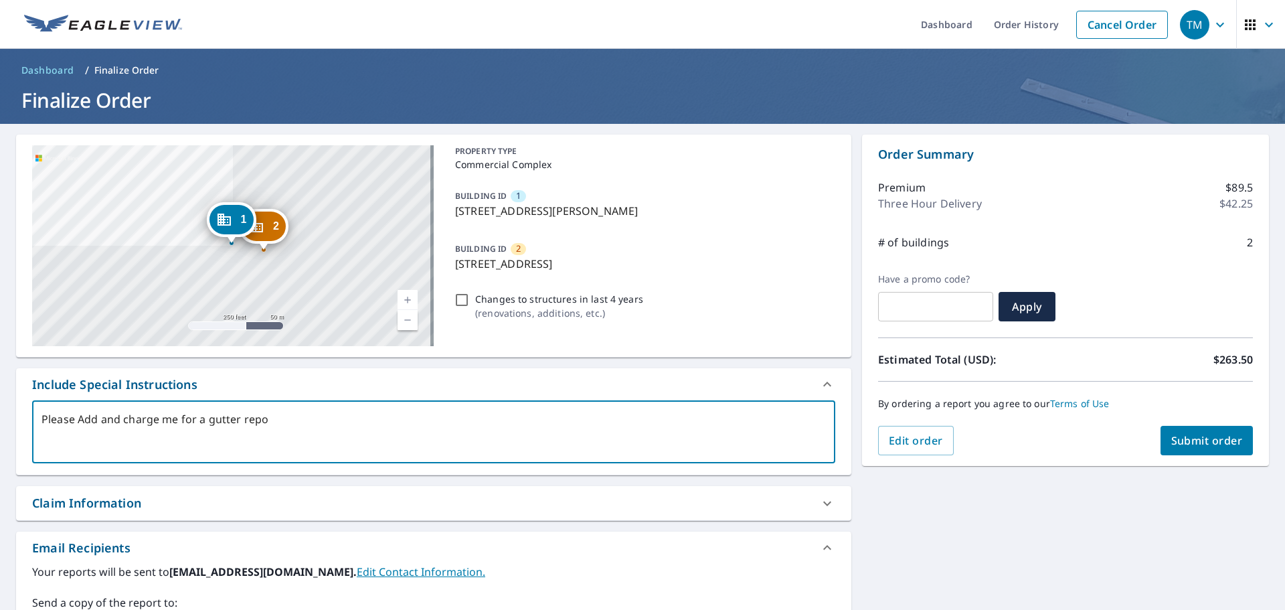
type textarea "Please Add and charge me for a gutter repor"
type textarea "x"
type textarea "Please Add and charge me for a gutter report"
type textarea "x"
type textarea "Please Add and charge me for a gutter repor"
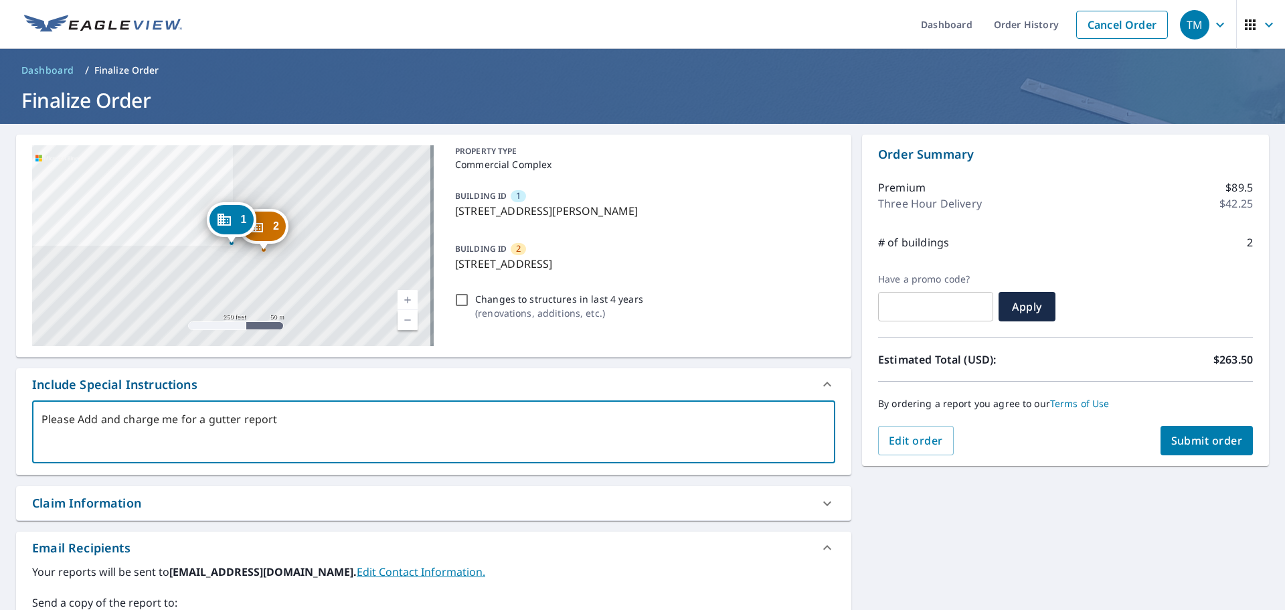
type textarea "x"
type textarea "Please Add and charge me for a gutter repo"
type textarea "x"
type textarea "Please Add and charge me for a gutter rep"
type textarea "x"
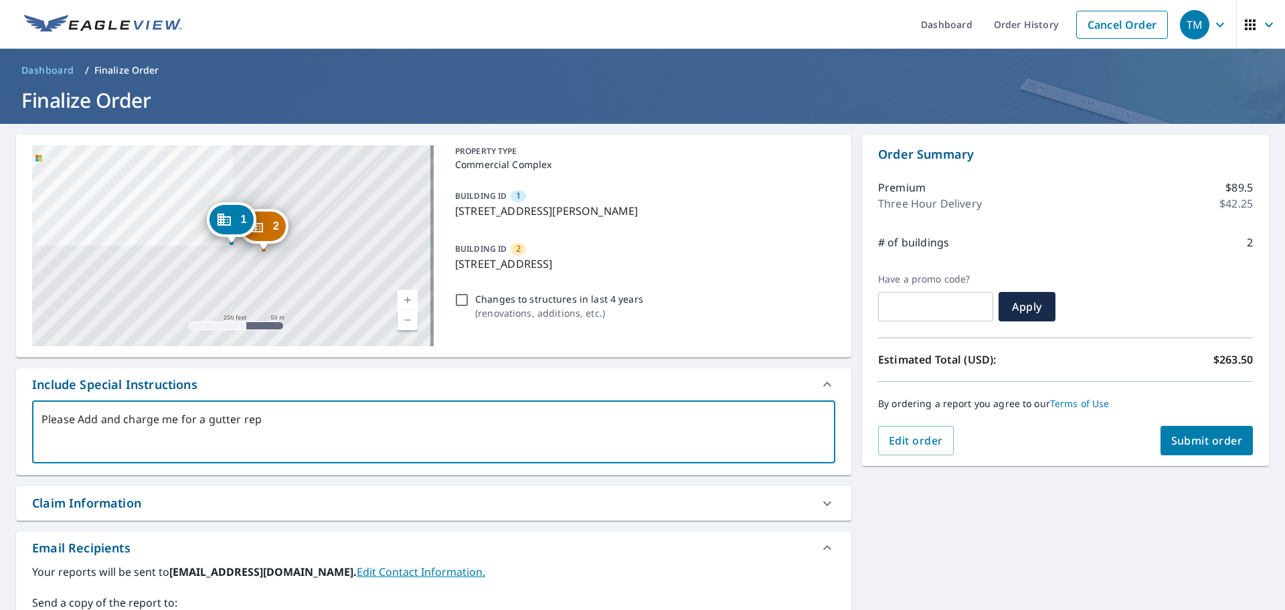
type textarea "Please Add and charge me for a gutter re"
type textarea "x"
type textarea "Please Add and charge me for a gutter r"
type textarea "x"
type textarea "Please Add and charge me for a gutter"
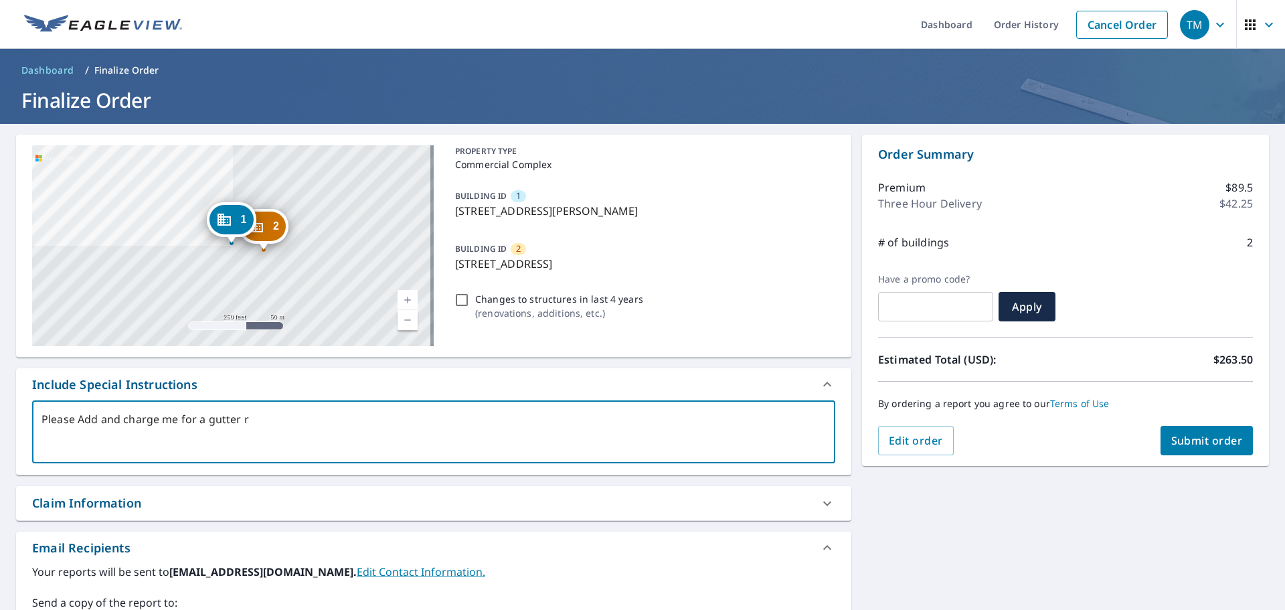
type textarea "x"
type textarea "Please Add and charge me for a gutter"
type textarea "x"
type textarea "Please Add and charge me for a [PERSON_NAME]"
type textarea "x"
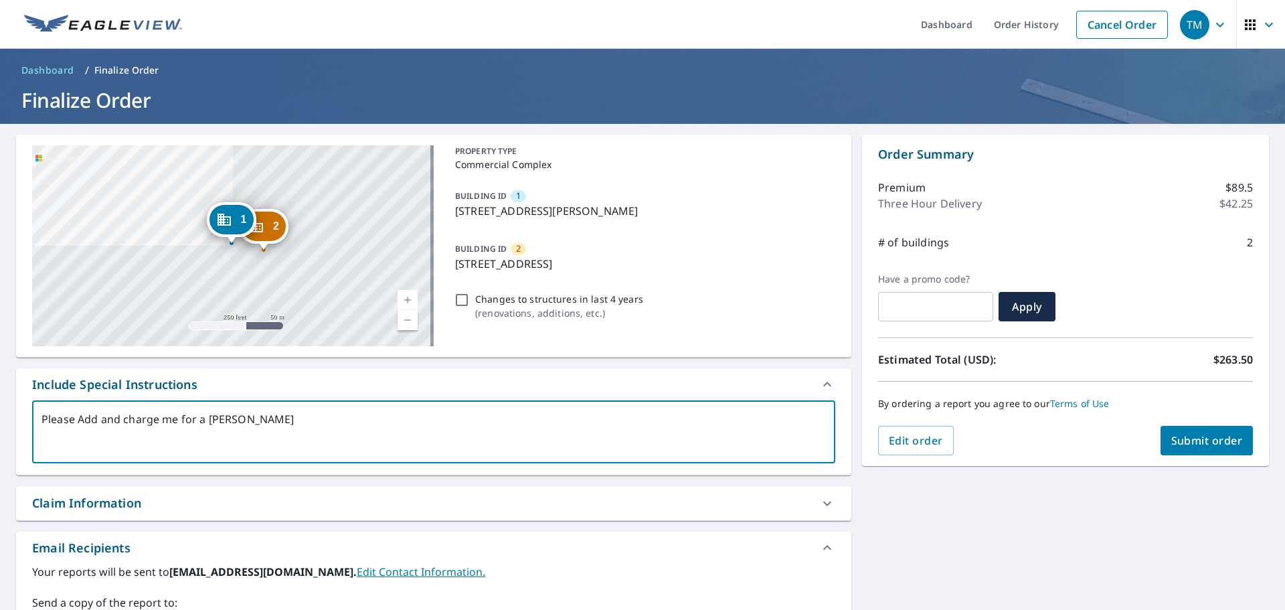
type textarea "Please Add and charge me for a [PERSON_NAME]"
type textarea "x"
type textarea "Please Add and charge me for a gut"
type textarea "x"
type textarea "Please Add and charge me for a gu"
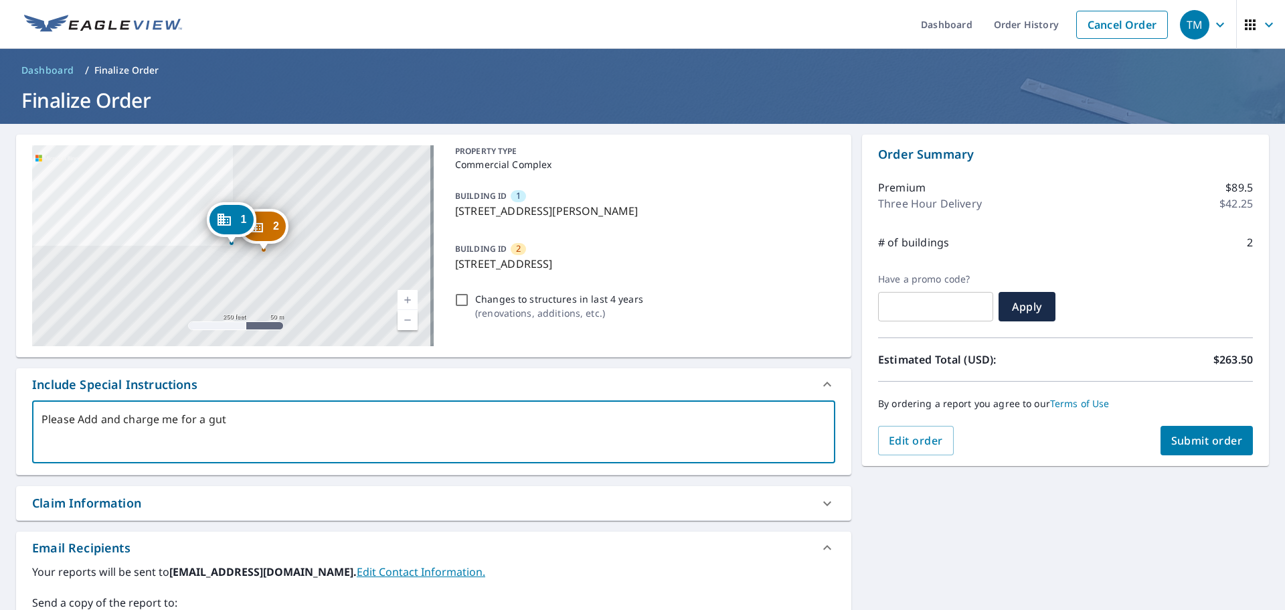
type textarea "x"
type textarea "Please Add and charge me for a g"
type textarea "x"
type textarea "Please Add and charge me for a"
type textarea "x"
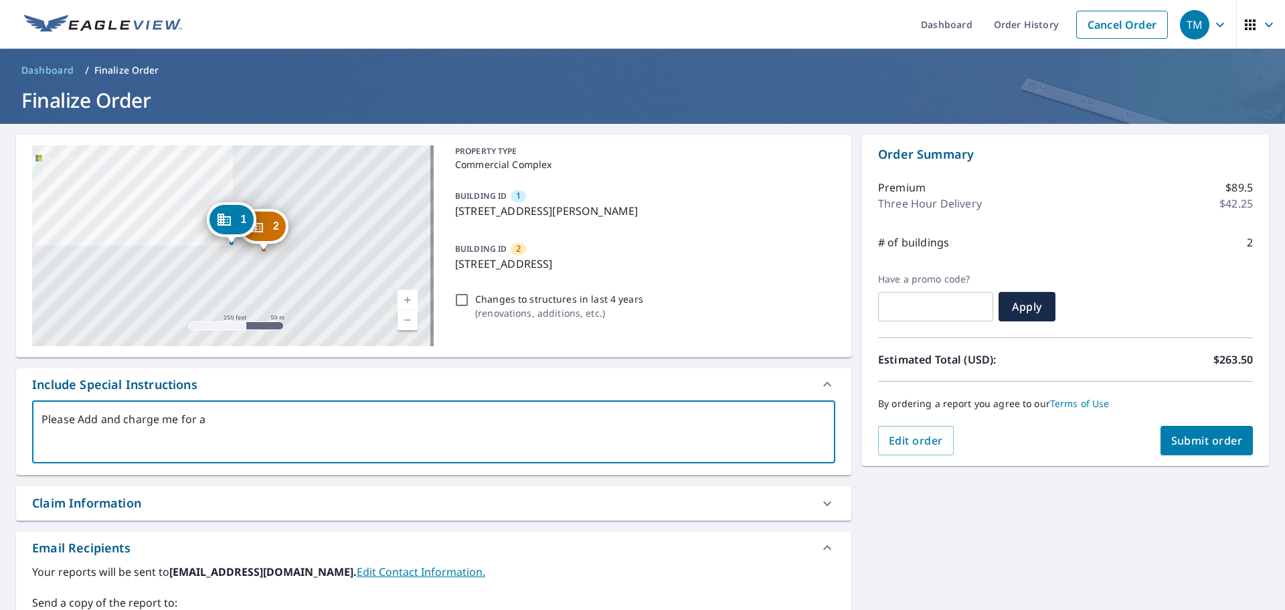
type textarea "Please Add and charge me for a"
type textarea "x"
type textarea "Please Add and charge me for"
type textarea "x"
type textarea "Please Add and charge me for"
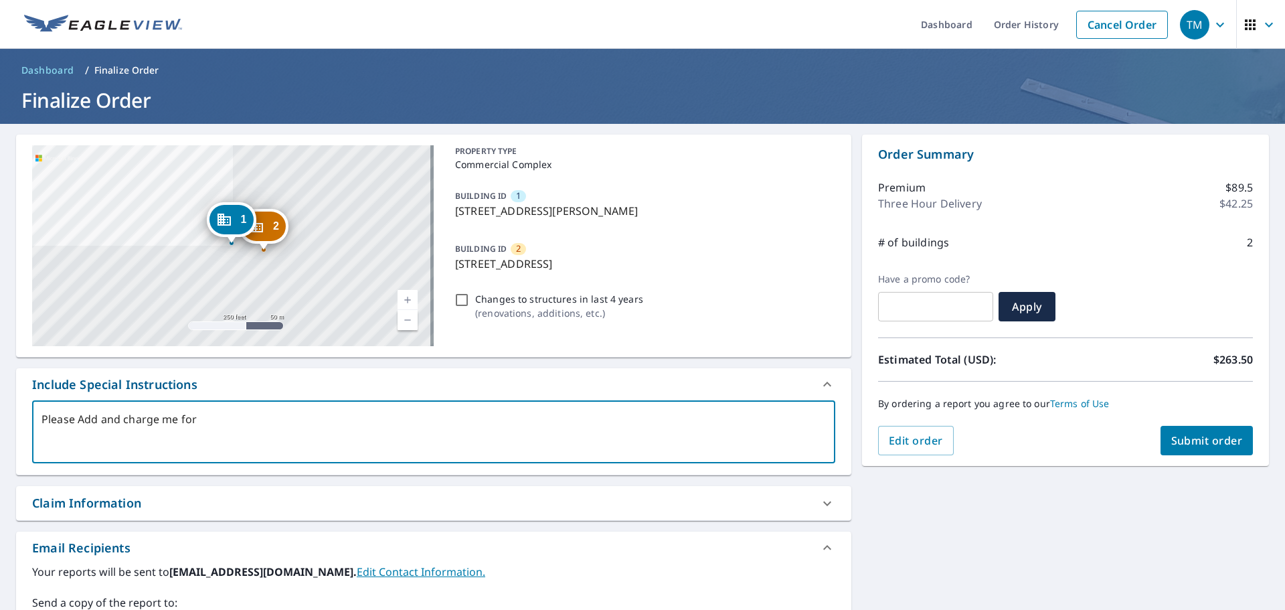
type textarea "x"
type textarea "Please Add and charge me fo"
type textarea "x"
type textarea "Please Add and charge me f"
type textarea "x"
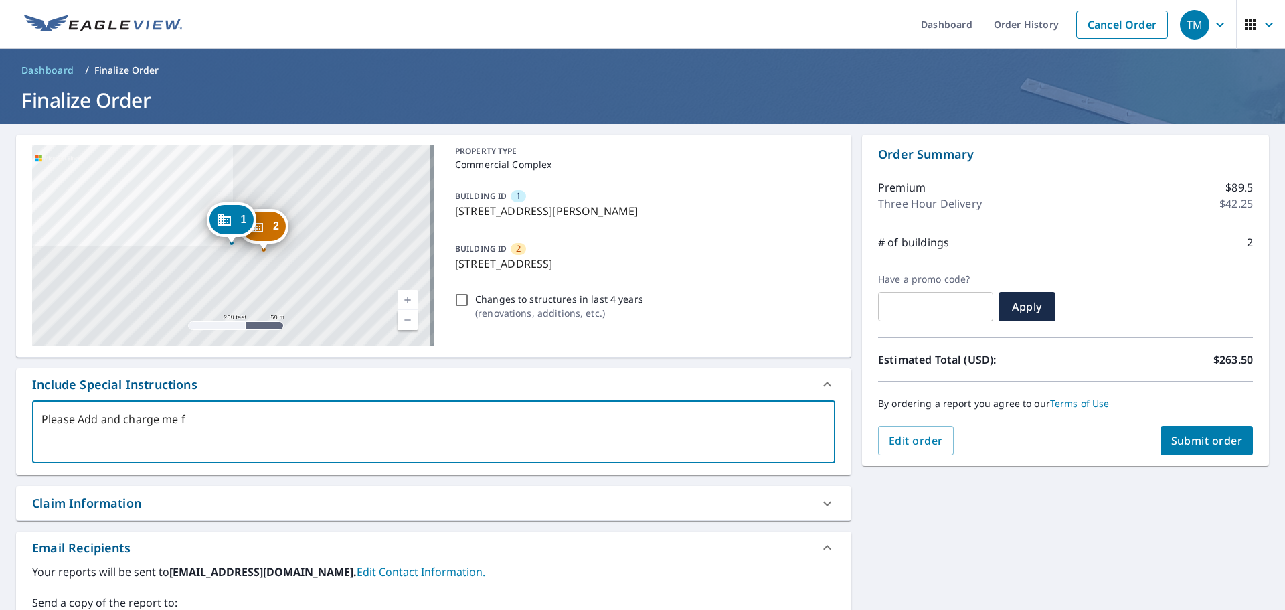
type textarea "Please Add and charge me"
type textarea "x"
type textarea "Please Add and charge me"
type textarea "x"
type textarea "Please Add and charge m"
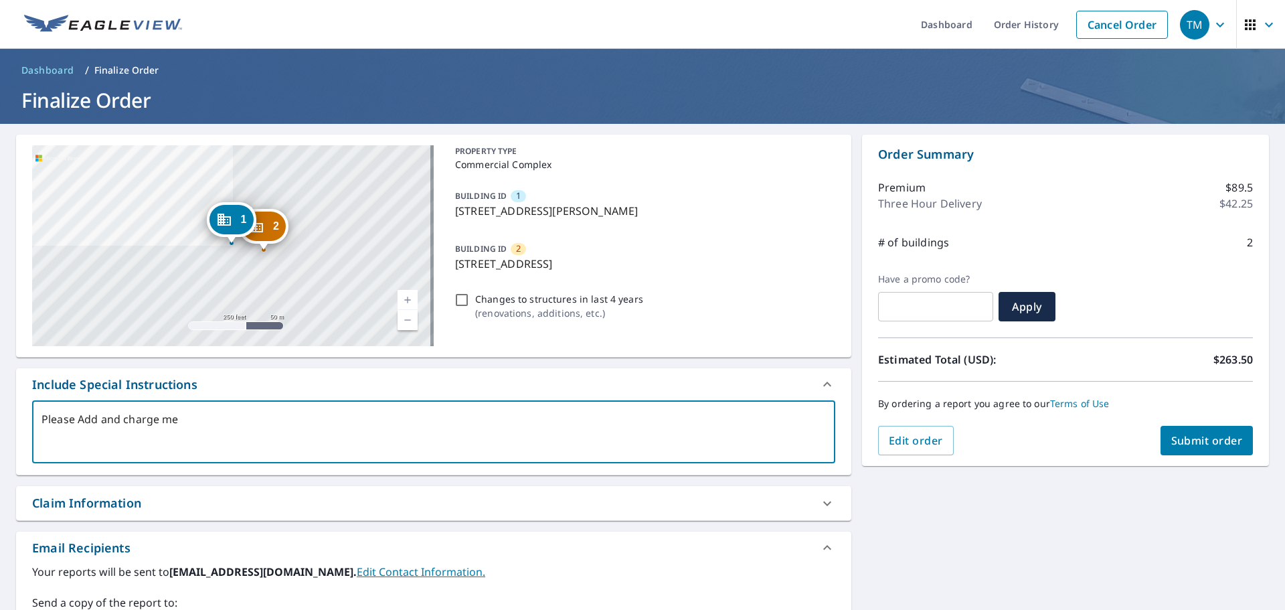
type textarea "x"
type textarea "Please Add and charge my"
type textarea "x"
type textarea "Please Add and charge my"
type textarea "x"
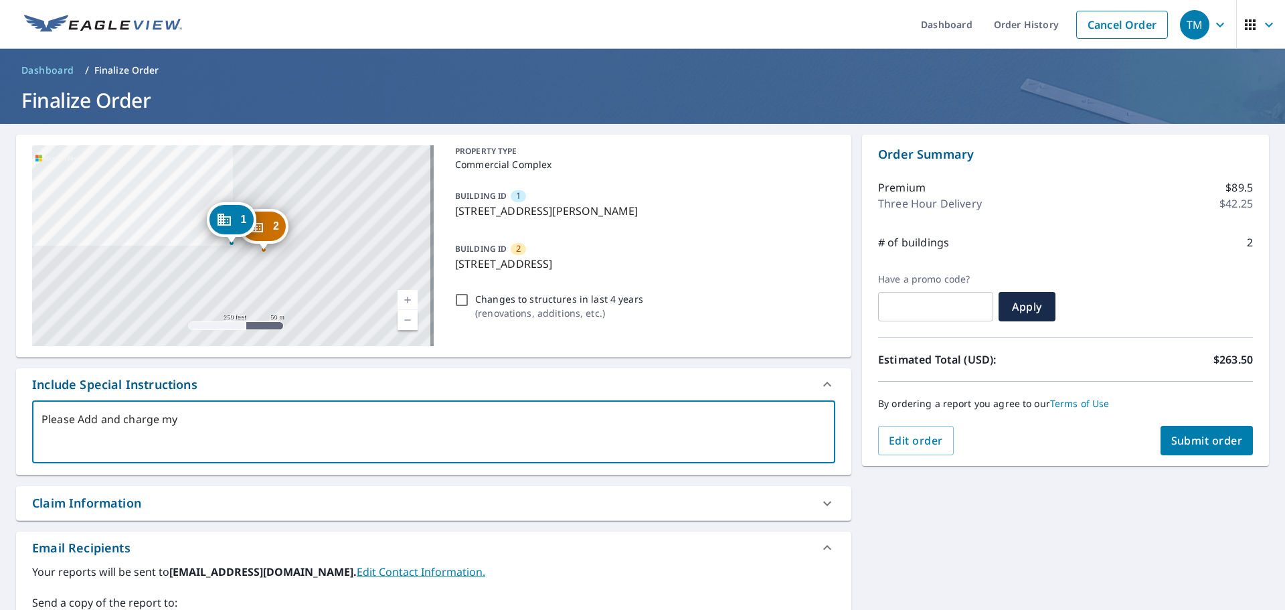
type textarea "Please Add and charge my c"
type textarea "x"
type textarea "Please Add and charge my ca"
type textarea "x"
type textarea "Please Add and charge my car"
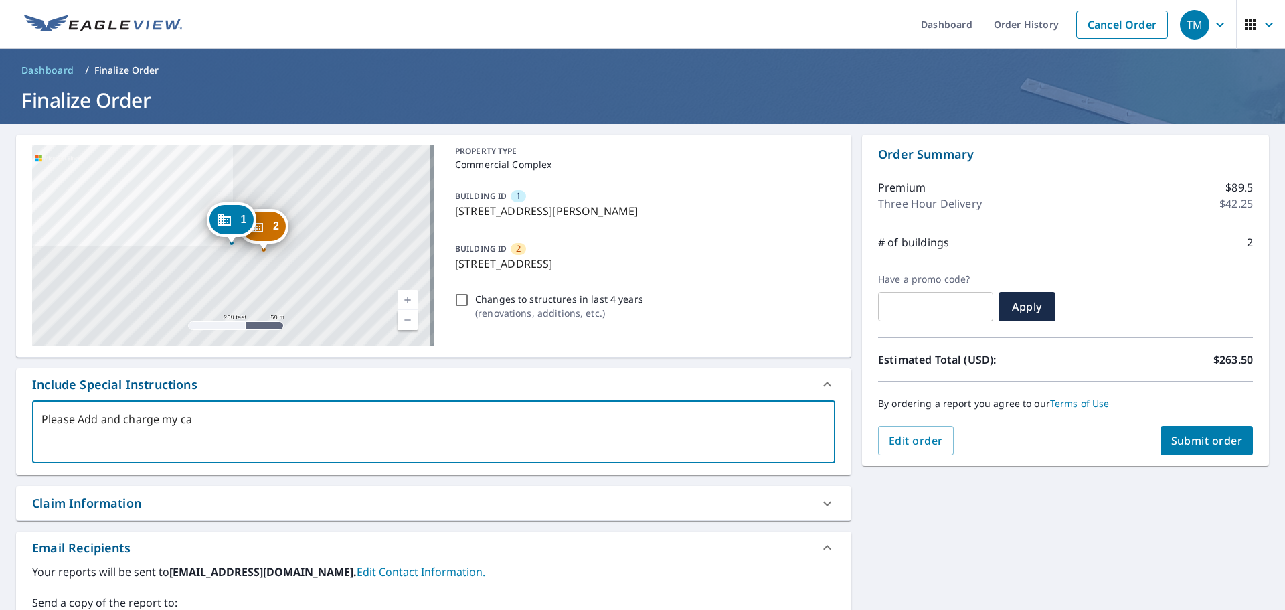
type textarea "x"
type textarea "Please Add and charge my card"
type textarea "x"
type textarea "Please Add and charge my card"
type textarea "x"
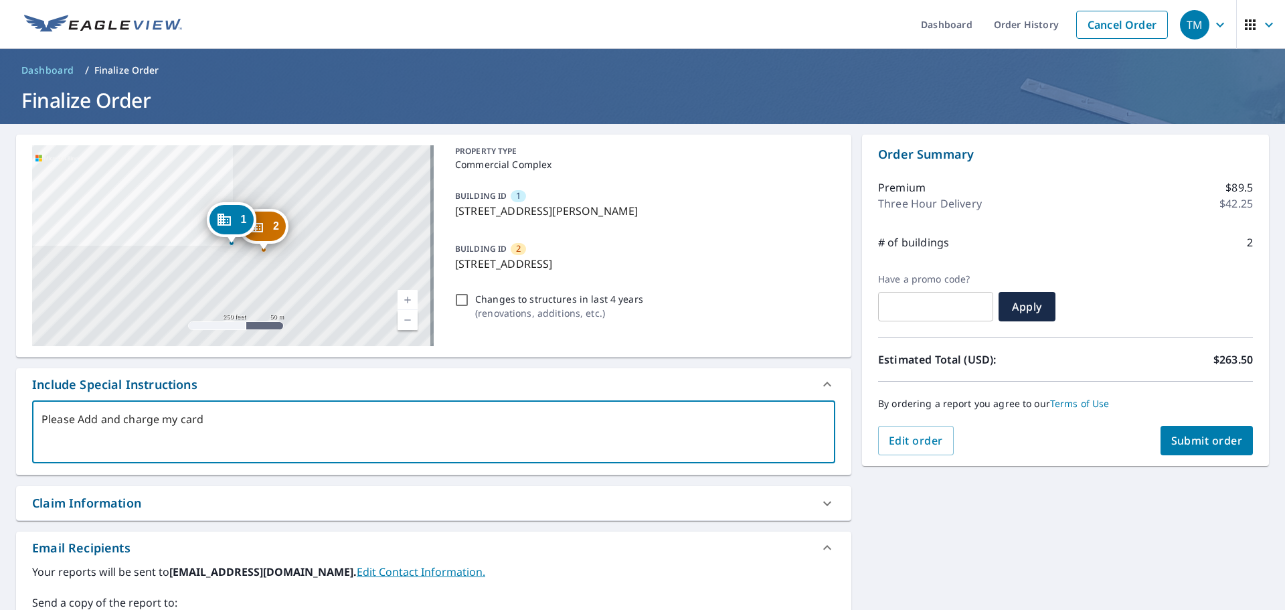
type textarea "Please Add and charge my card o"
type textarea "x"
type textarea "Please Add and charge my card on"
type textarea "x"
type textarea "Please Add and charge my card on"
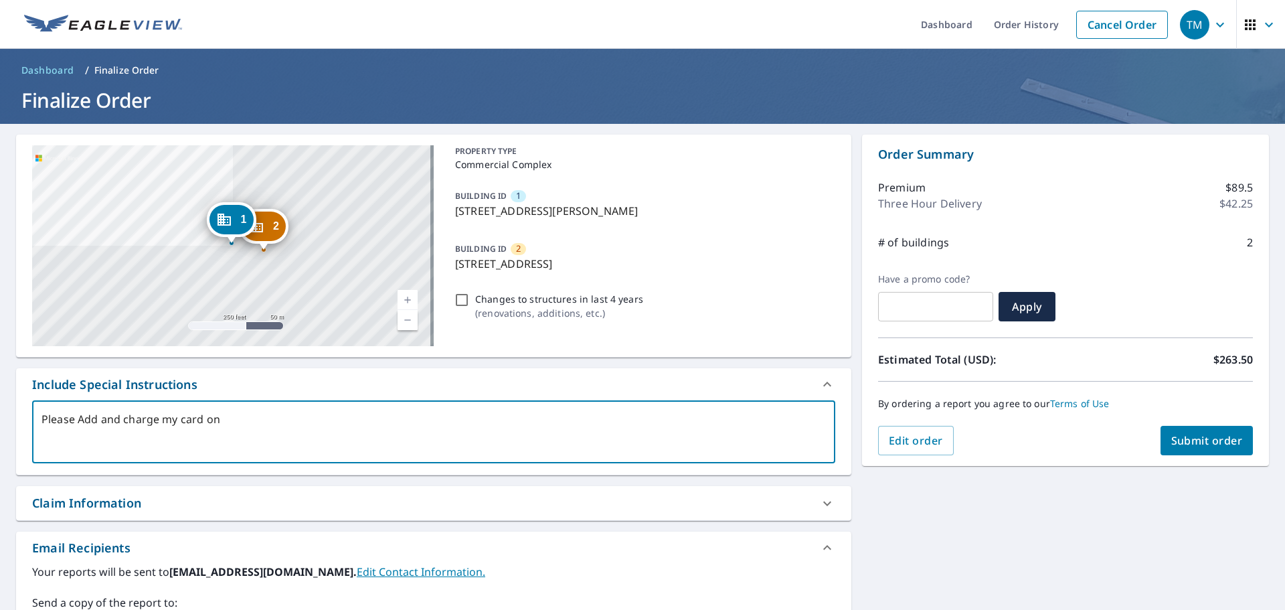
type textarea "x"
type textarea "Please Add and charge my card on f"
type textarea "x"
type textarea "Please Add and charge my card on fi"
type textarea "x"
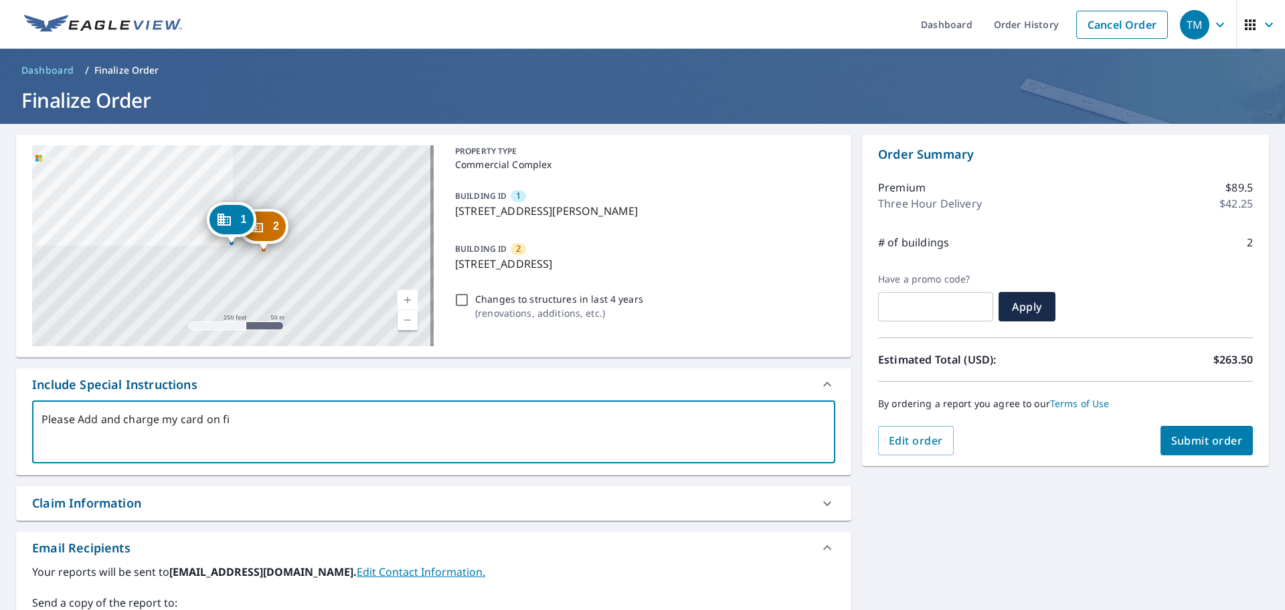
type textarea "Please Add and charge my card on fil"
type textarea "x"
type textarea "Please Add and charge my card on file"
type textarea "x"
type textarea "Please Add and charge my card on file"
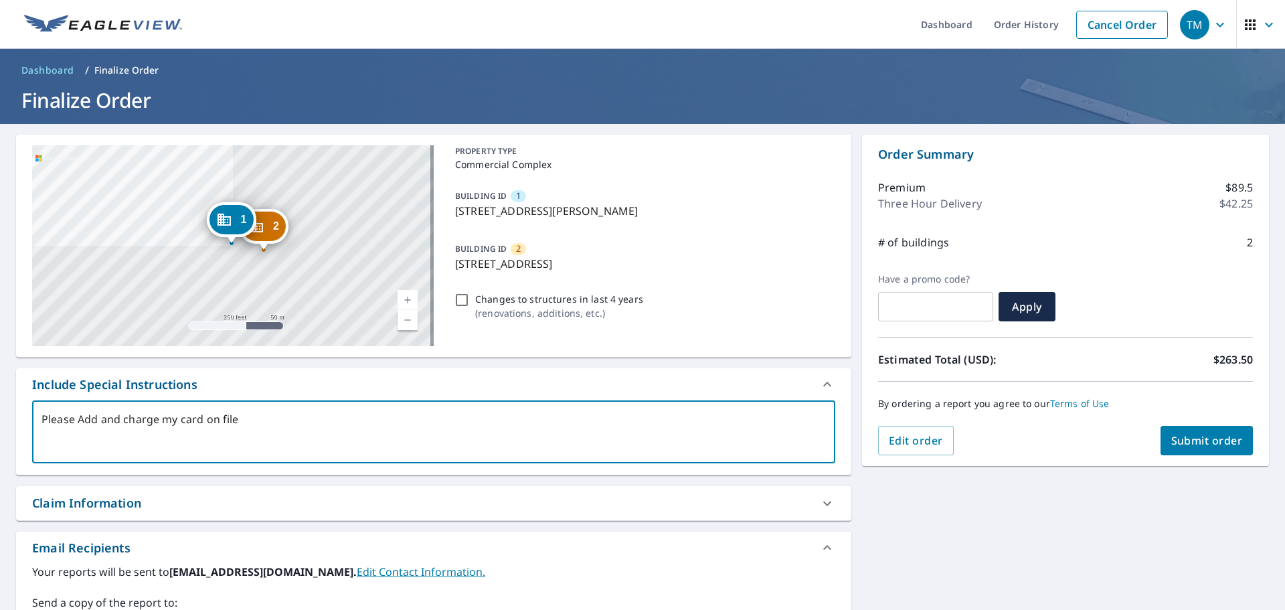
type textarea "x"
type textarea "Please Add and charge my card on file f"
type textarea "x"
type textarea "Please Add and charge my card on file fo"
type textarea "x"
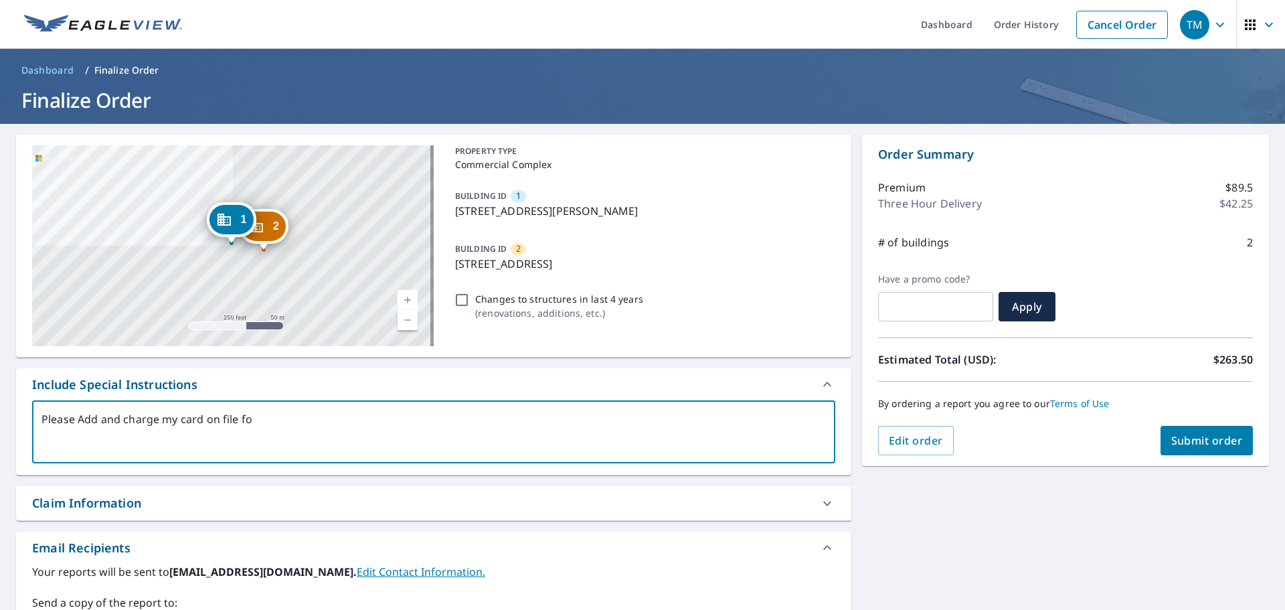
type textarea "Please Add and charge my card on file for"
type textarea "x"
type textarea "Please Add and charge my card on file for"
type textarea "x"
type textarea "Please Add and charge my card on file for a"
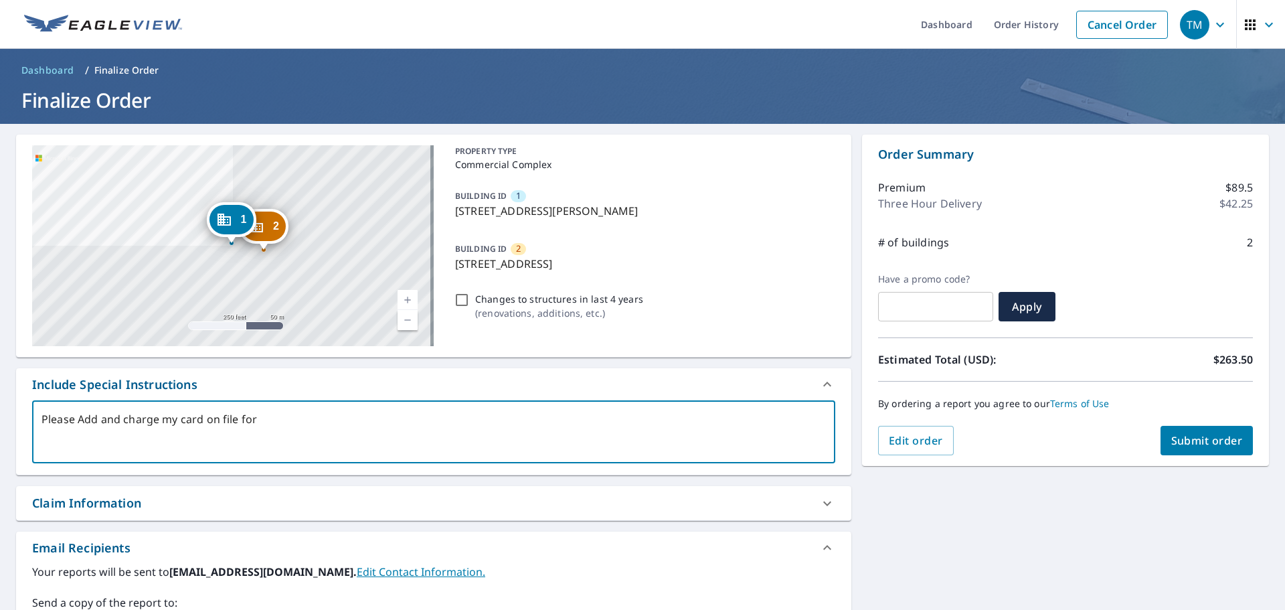
type textarea "x"
type textarea "Please Add and charge my card on file for a"
type textarea "x"
type textarea "Please Add and charge my card on file for a g"
type textarea "x"
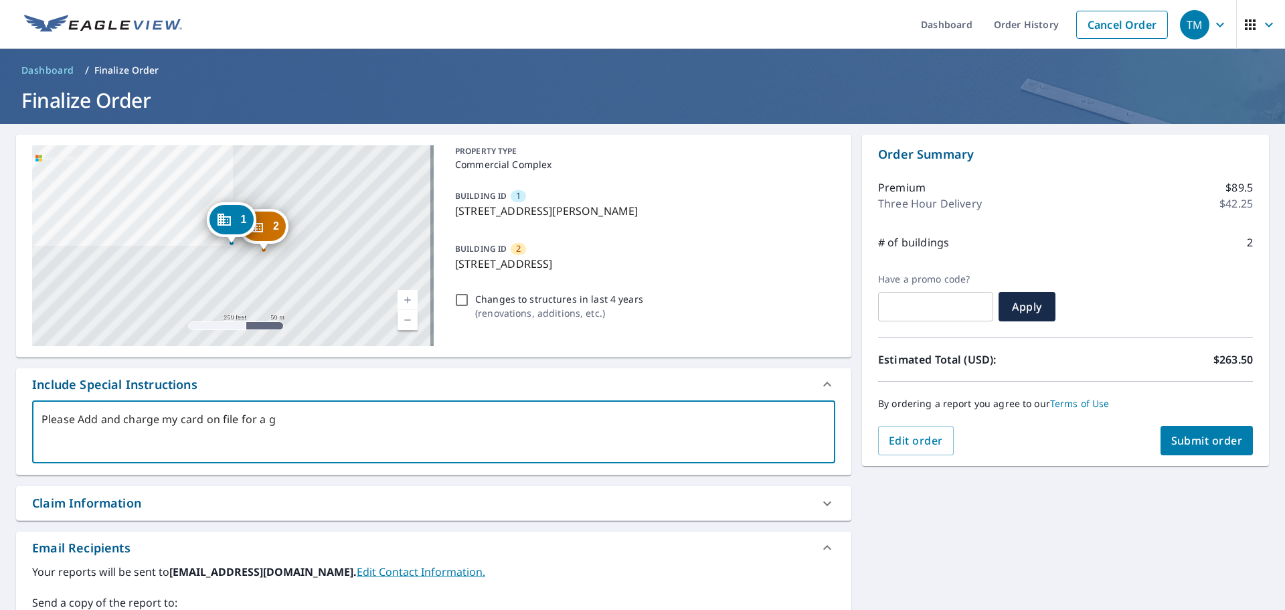
type textarea "Please Add and charge my card on file for a gu"
type textarea "x"
type textarea "Please Add and charge my card on file for a gut"
type textarea "x"
type textarea "Please Add and charge my card on file for a [PERSON_NAME]"
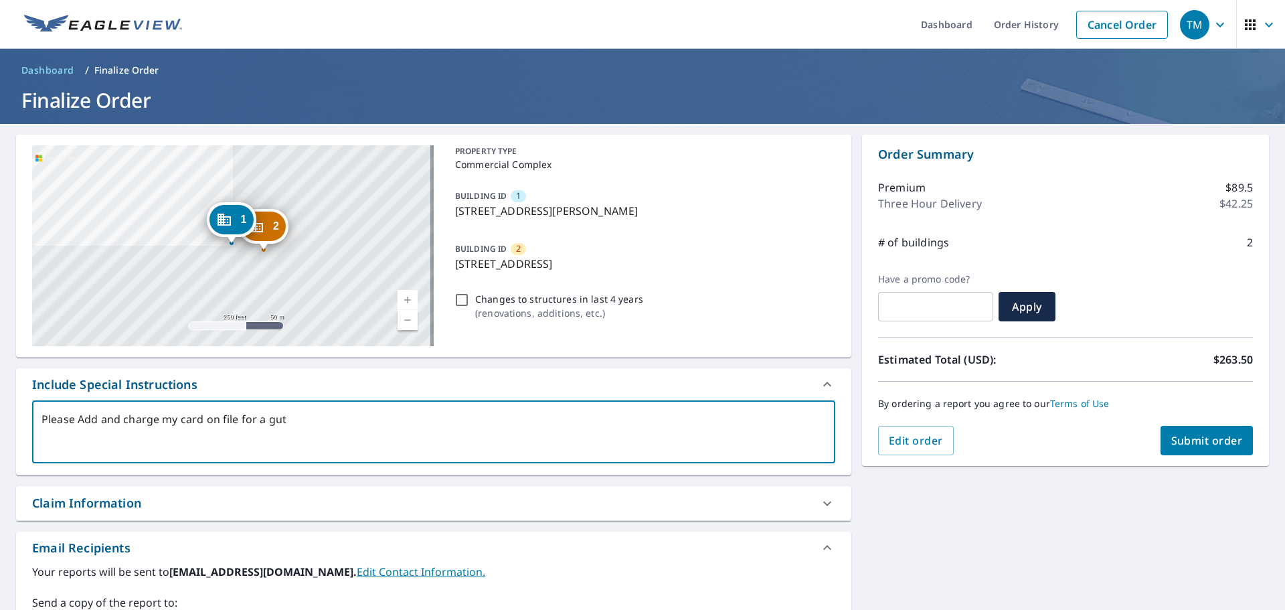
type textarea "x"
type textarea "Please Add and charge my card on file for a [PERSON_NAME]"
type textarea "x"
type textarea "Please Add and charge my card on file for a gutter"
type textarea "x"
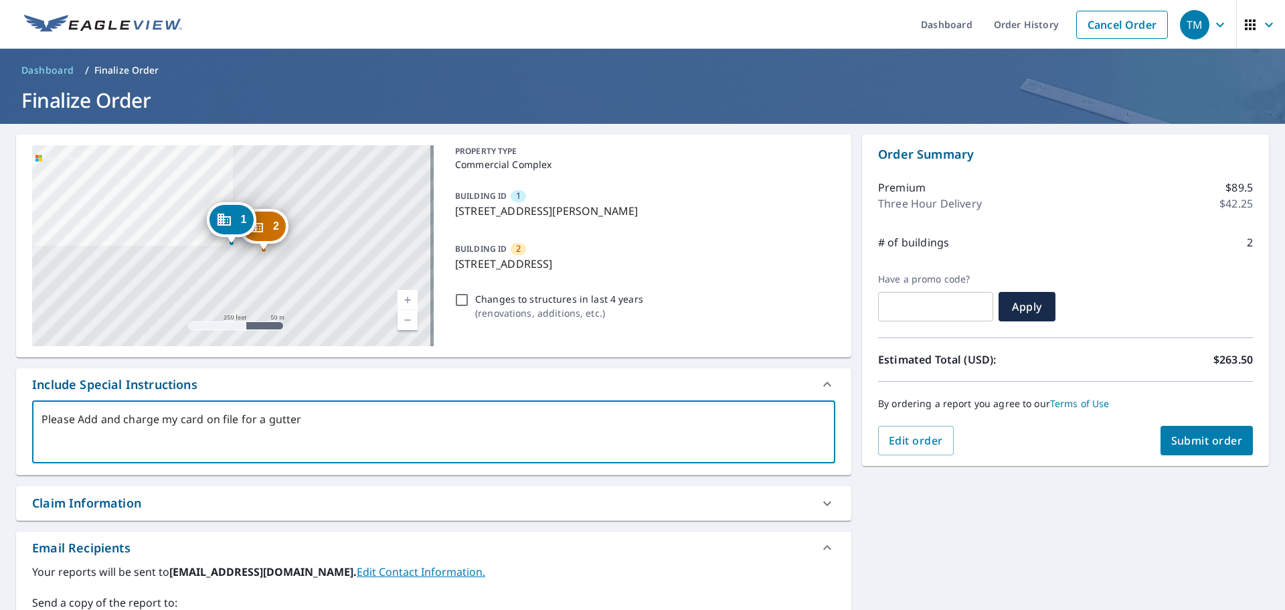
type textarea "Please Add and charge my card on file for a gutter"
type textarea "x"
type textarea "Please Add and charge my card on file for a gutter r"
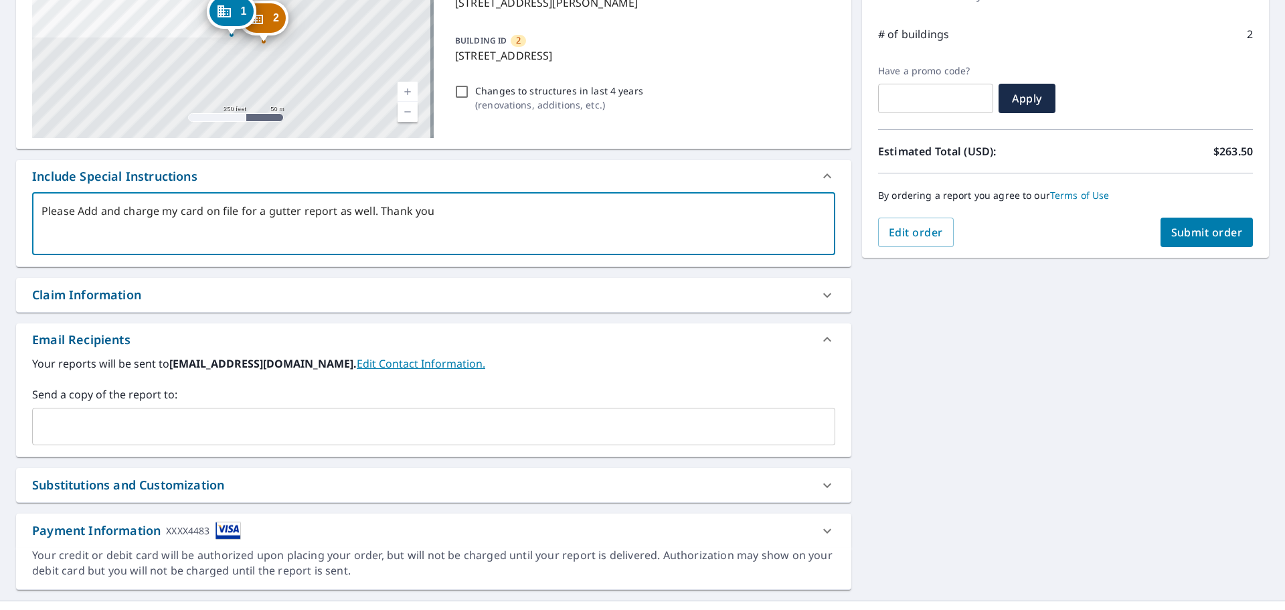
scroll to position [233, 0]
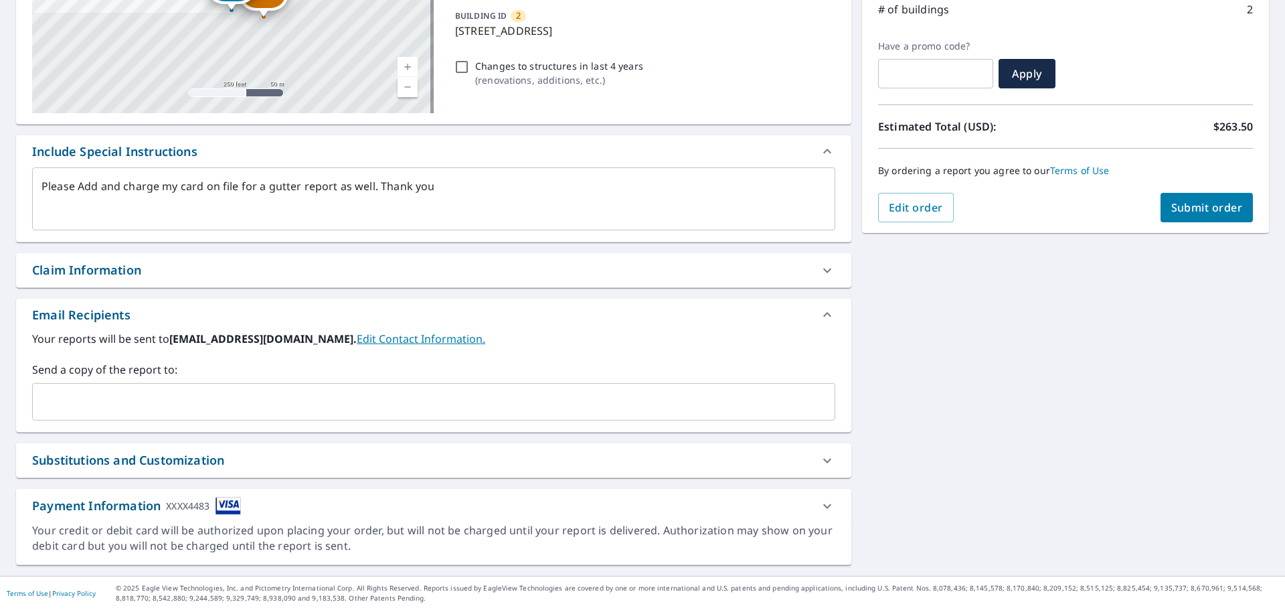
click at [183, 260] on div "Claim Information" at bounding box center [433, 270] width 835 height 34
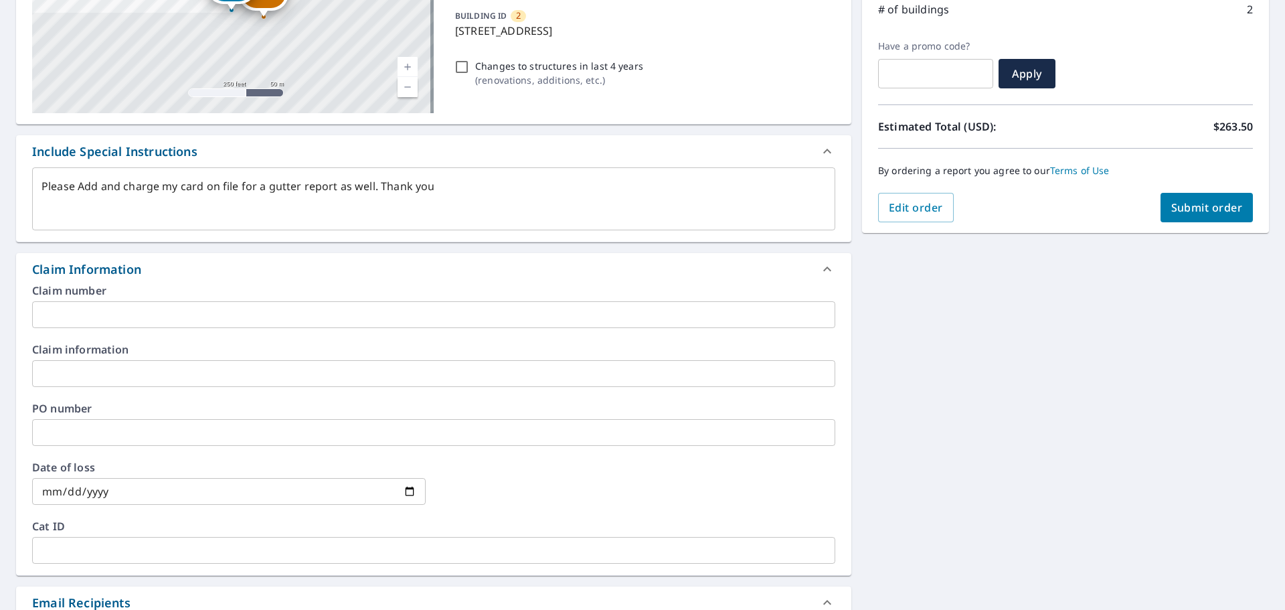
click at [183, 260] on div "Claim Information" at bounding box center [421, 269] width 779 height 18
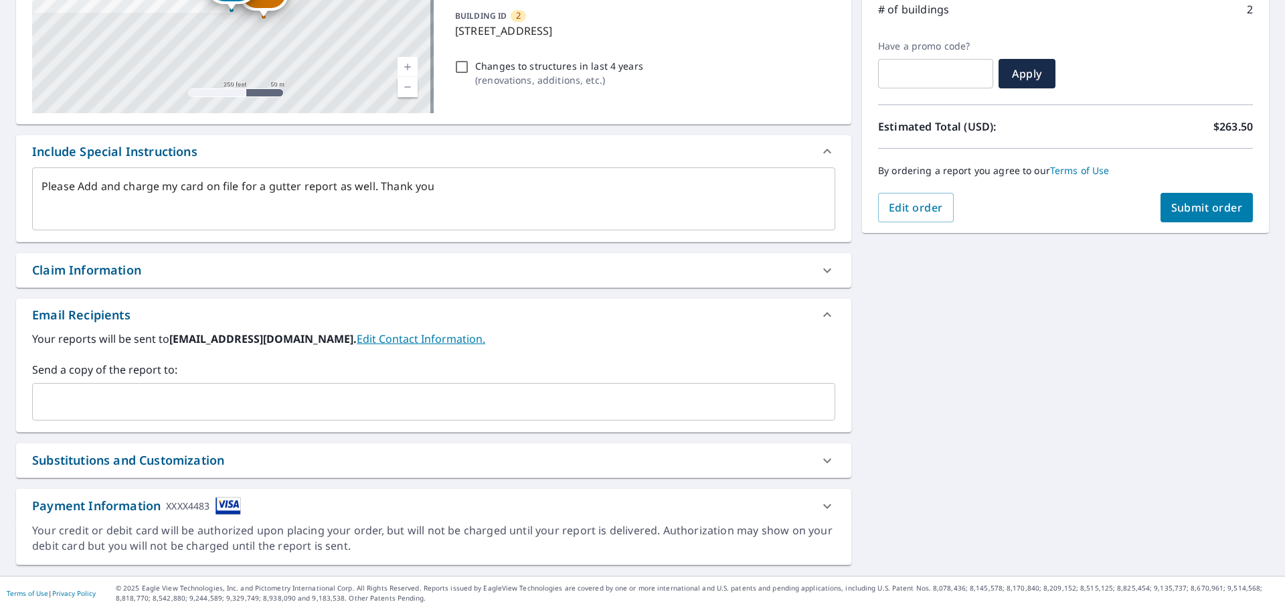
click at [153, 461] on div "Substitutions and Customization" at bounding box center [128, 460] width 192 height 18
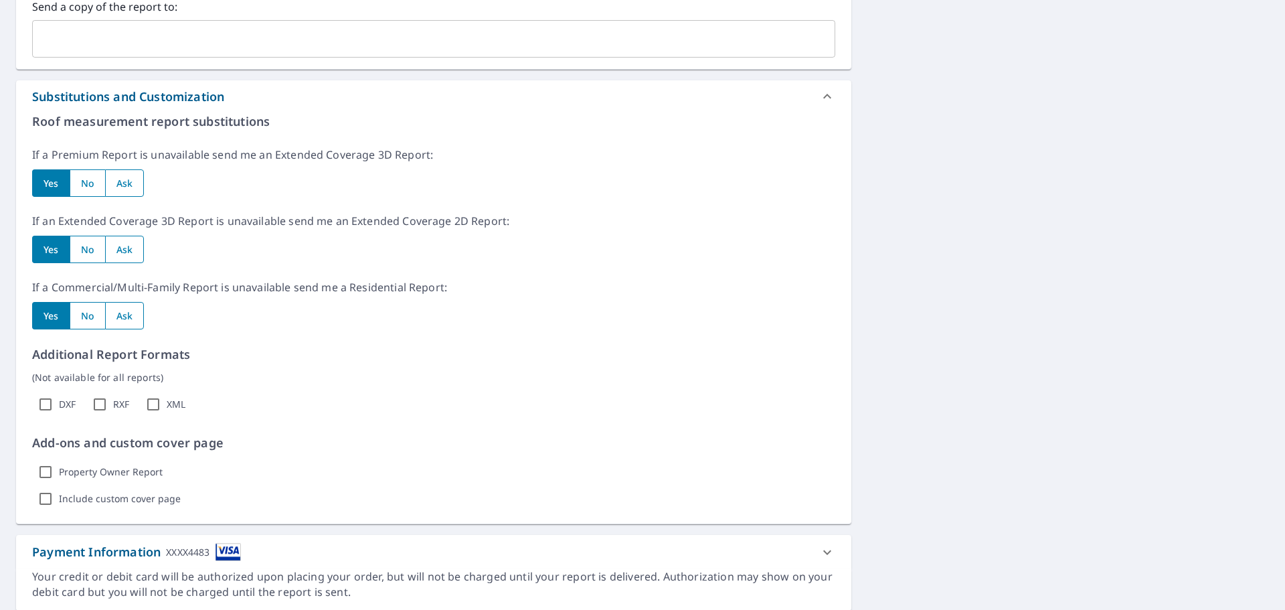
scroll to position [634, 0]
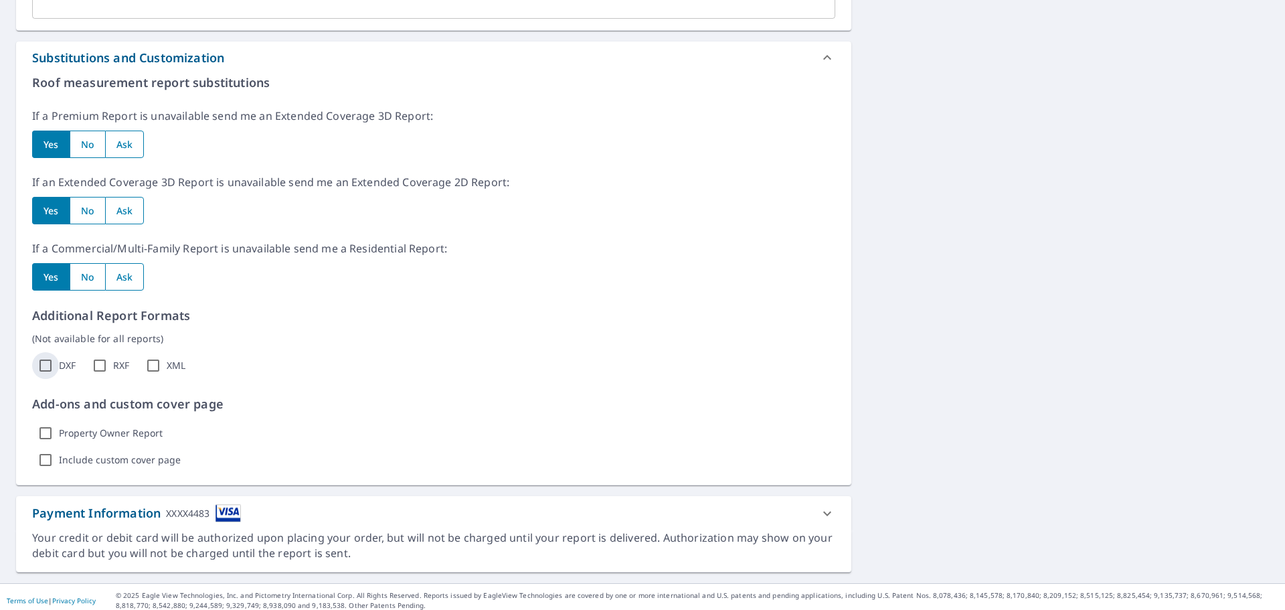
click at [54, 367] on input "DXF" at bounding box center [45, 365] width 27 height 27
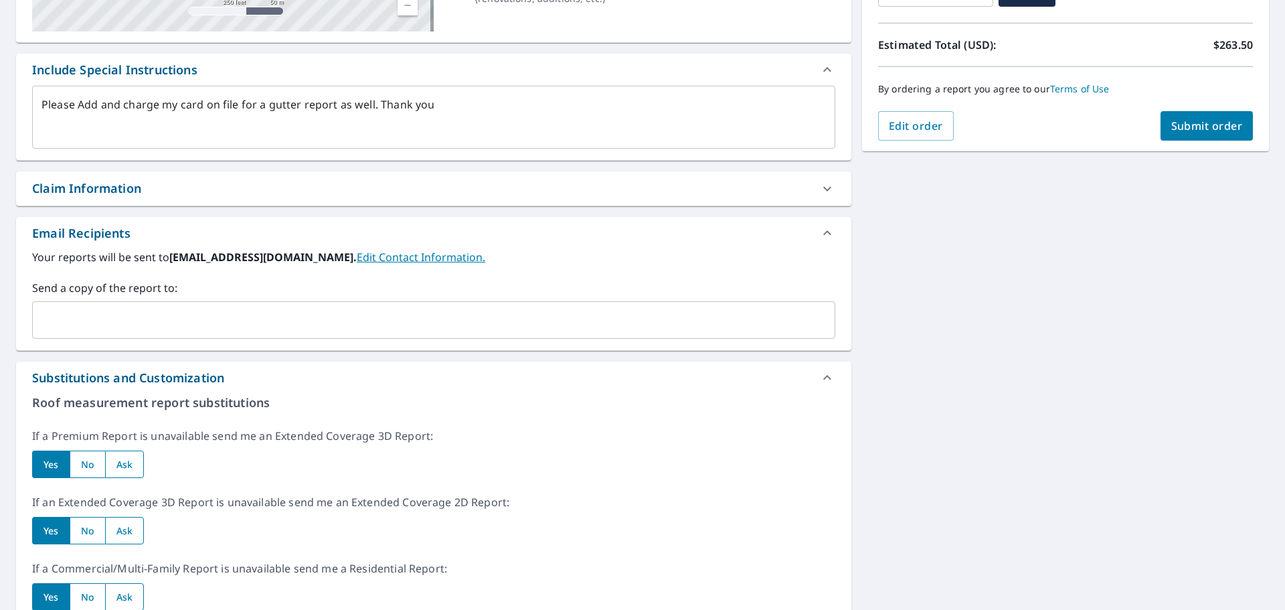
scroll to position [0, 0]
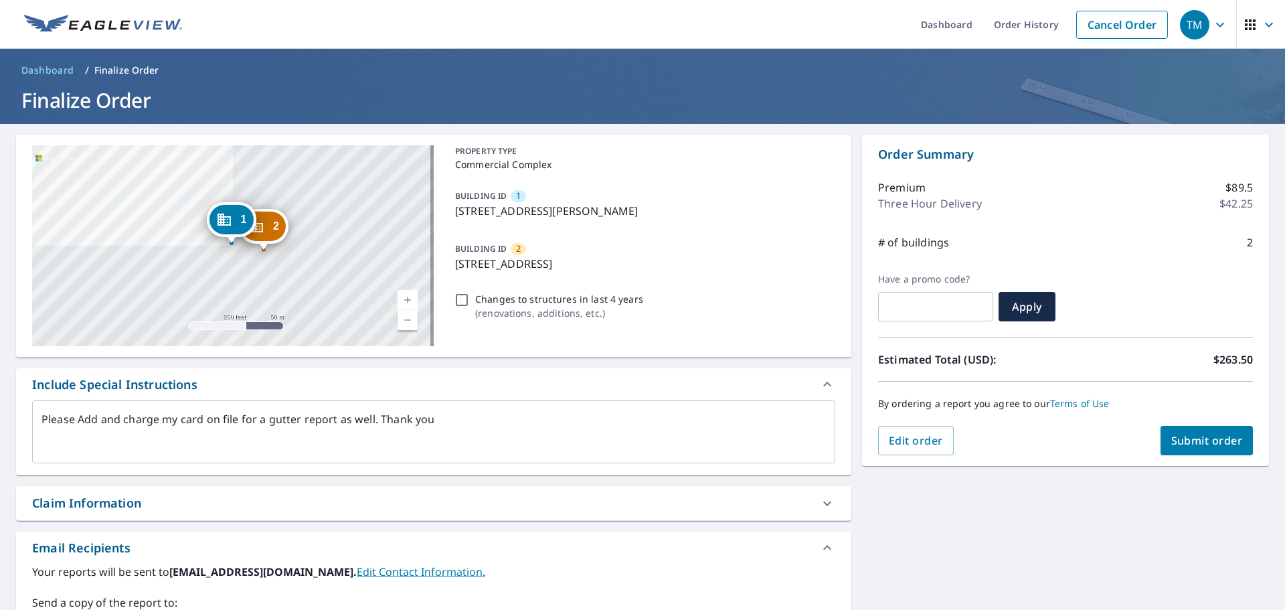
click at [1184, 434] on span "Submit order" at bounding box center [1207, 440] width 72 height 15
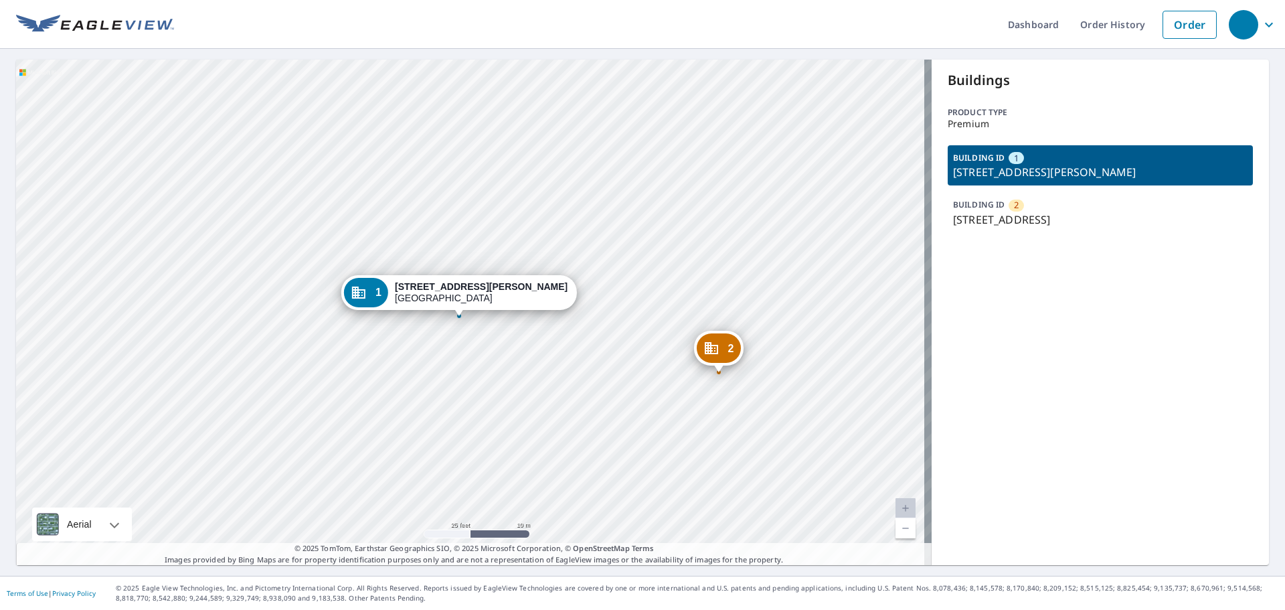
drag, startPoint x: 624, startPoint y: 215, endPoint x: 636, endPoint y: 126, distance: 90.4
click at [636, 126] on div "2 [STREET_ADDRESS] 1 [STREET_ADDRESS][PERSON_NAME]" at bounding box center [473, 312] width 915 height 505
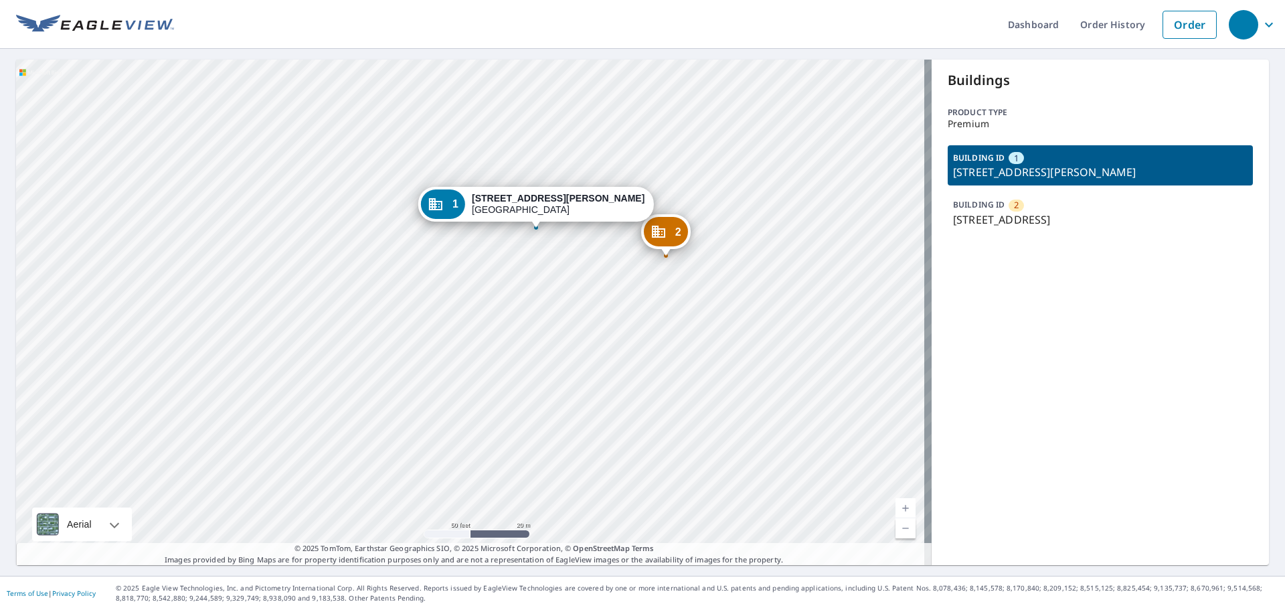
click at [1088, 170] on p "[STREET_ADDRESS][PERSON_NAME]" at bounding box center [1100, 172] width 294 height 16
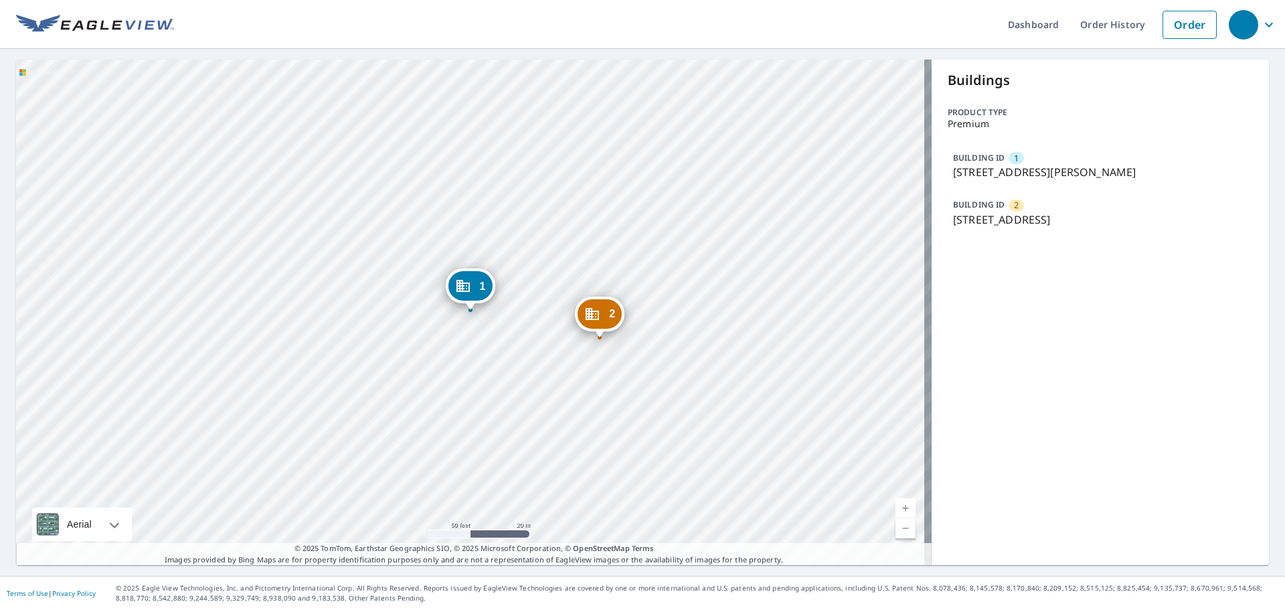
click at [1031, 224] on p "[STREET_ADDRESS]" at bounding box center [1100, 219] width 294 height 16
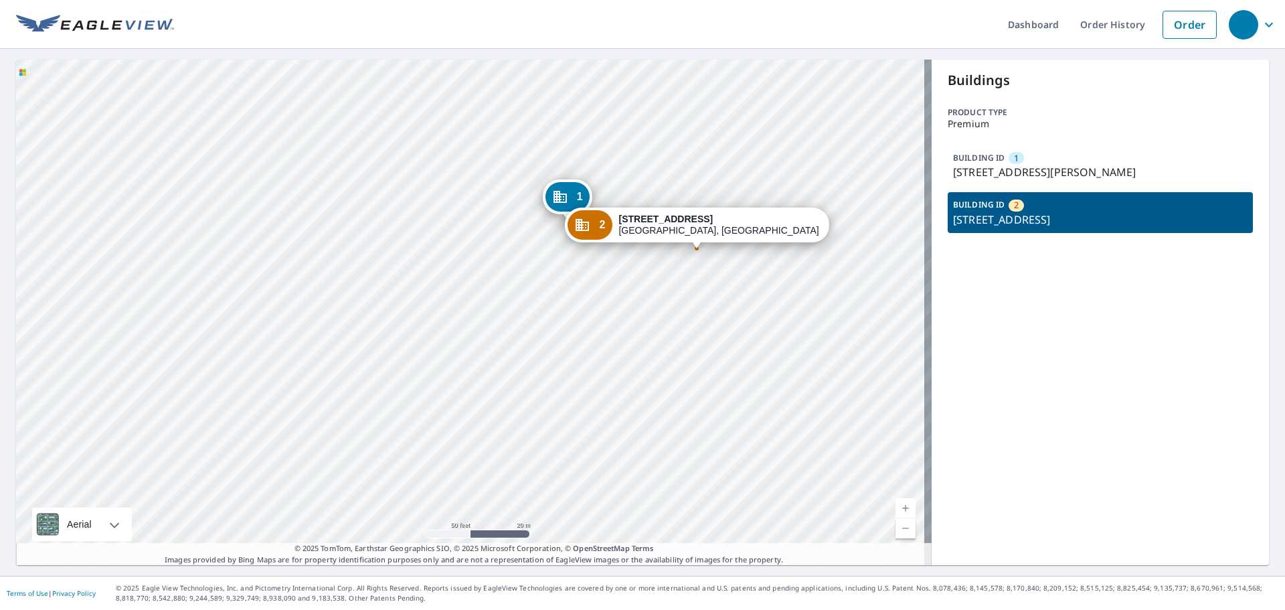
drag, startPoint x: 814, startPoint y: 321, endPoint x: 476, endPoint y: 242, distance: 347.0
click at [476, 242] on div "1 3949 S Atherton St State College, PA 16801 2 3943 Warner Blvd Boalsburg, PA 1…" at bounding box center [473, 312] width 915 height 505
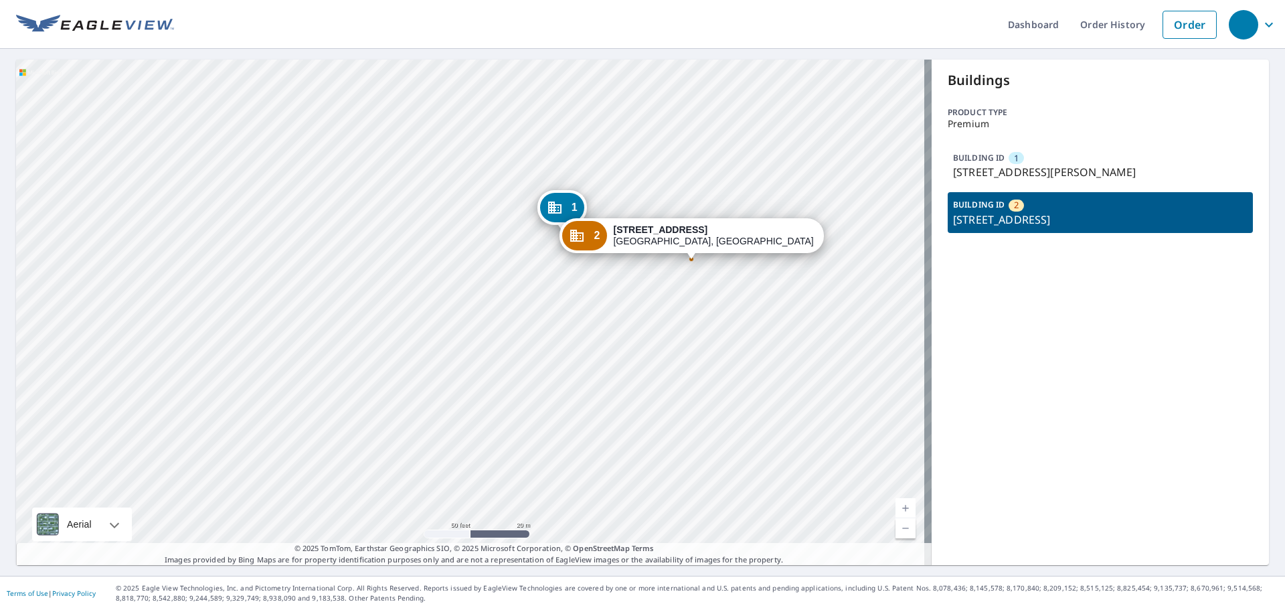
drag, startPoint x: 681, startPoint y: 221, endPoint x: 676, endPoint y: 232, distance: 12.0
click at [676, 232] on strong "[STREET_ADDRESS]" at bounding box center [660, 229] width 94 height 11
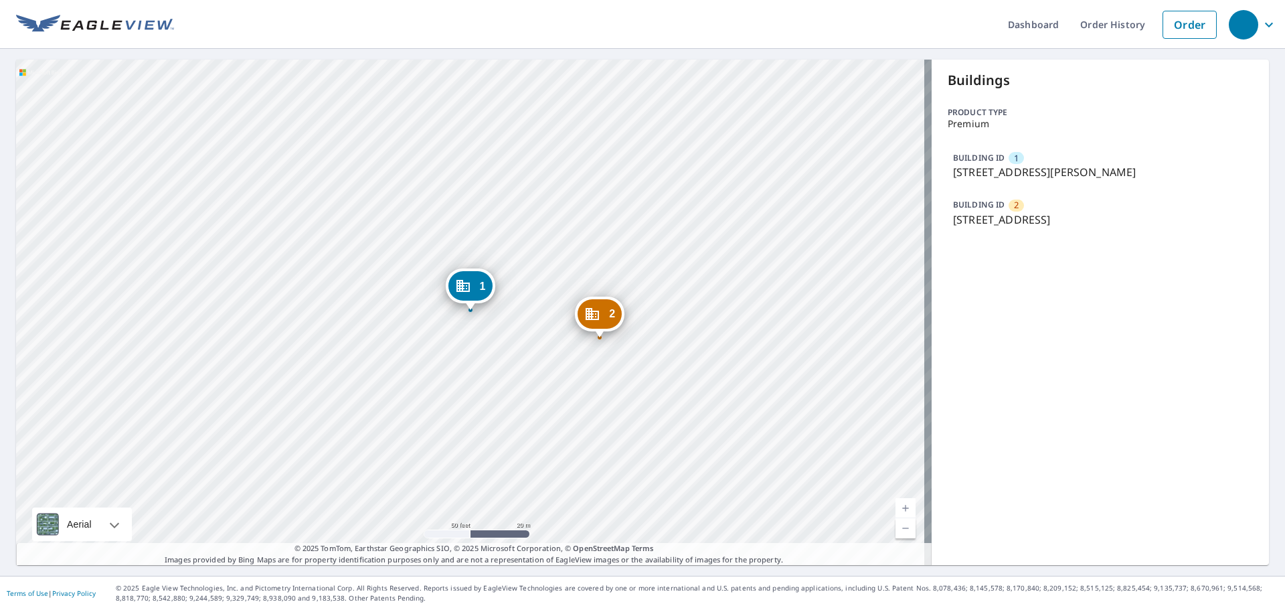
click at [598, 317] on icon "Dropped pin, building 2, Commercial property, 3943 Warner Blvd Boalsburg, PA 16…" at bounding box center [592, 314] width 13 height 12
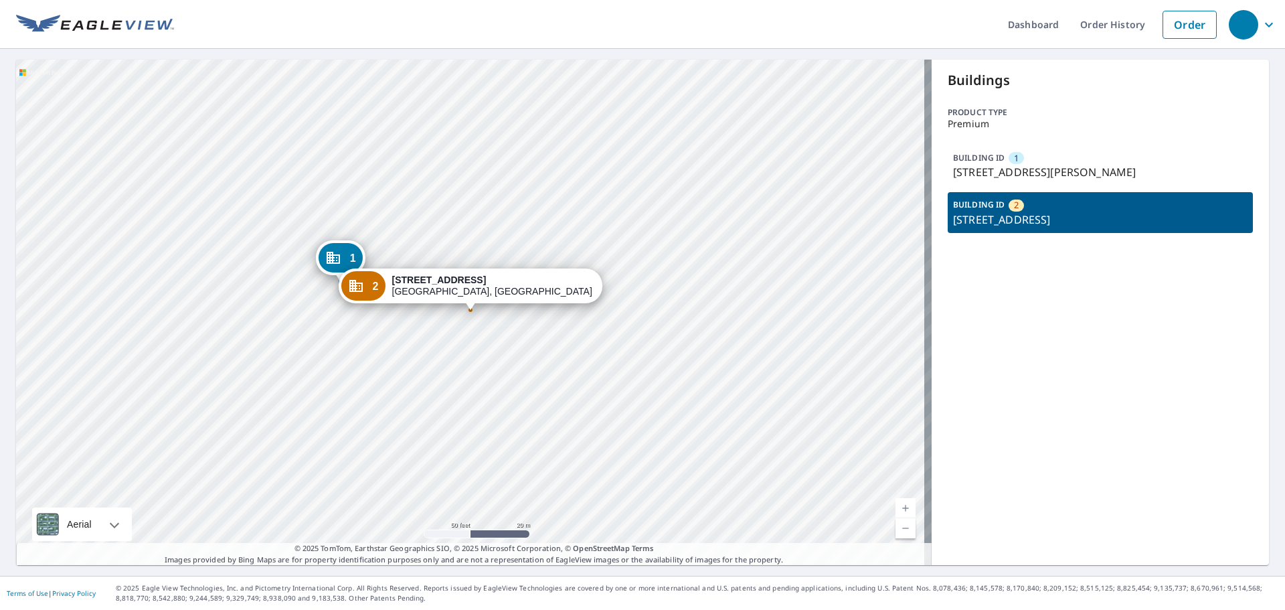
click at [1008, 205] on div "2" at bounding box center [1015, 205] width 15 height 12
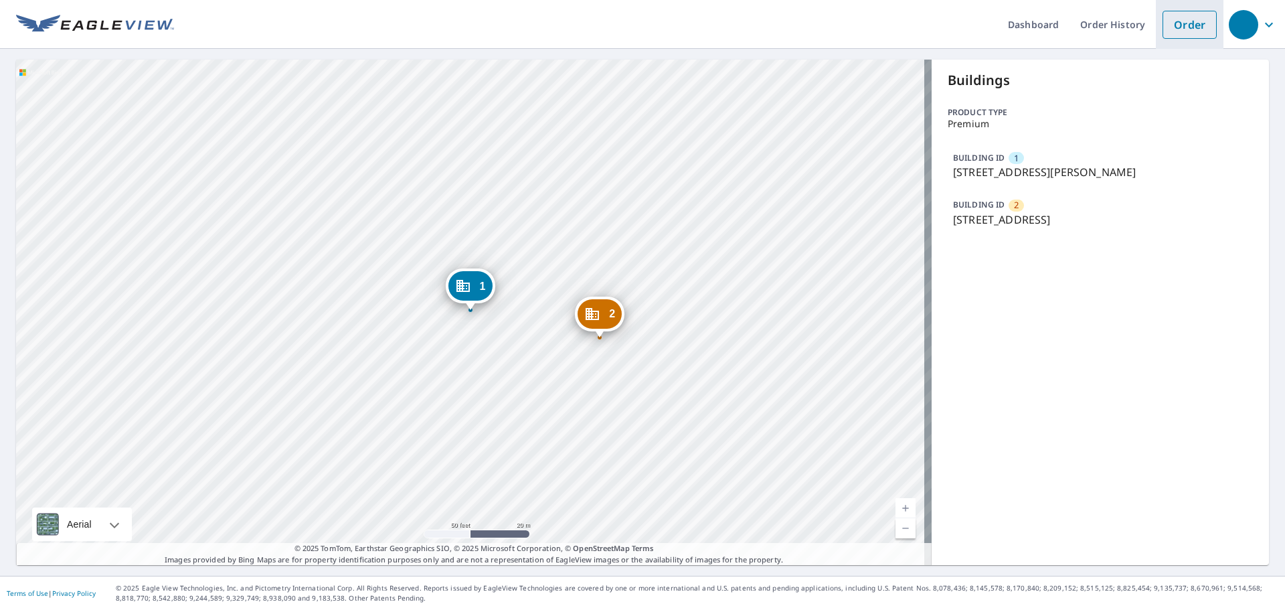
click at [1187, 30] on link "Order" at bounding box center [1189, 25] width 54 height 28
